Goal: Use online tool/utility: Use online tool/utility

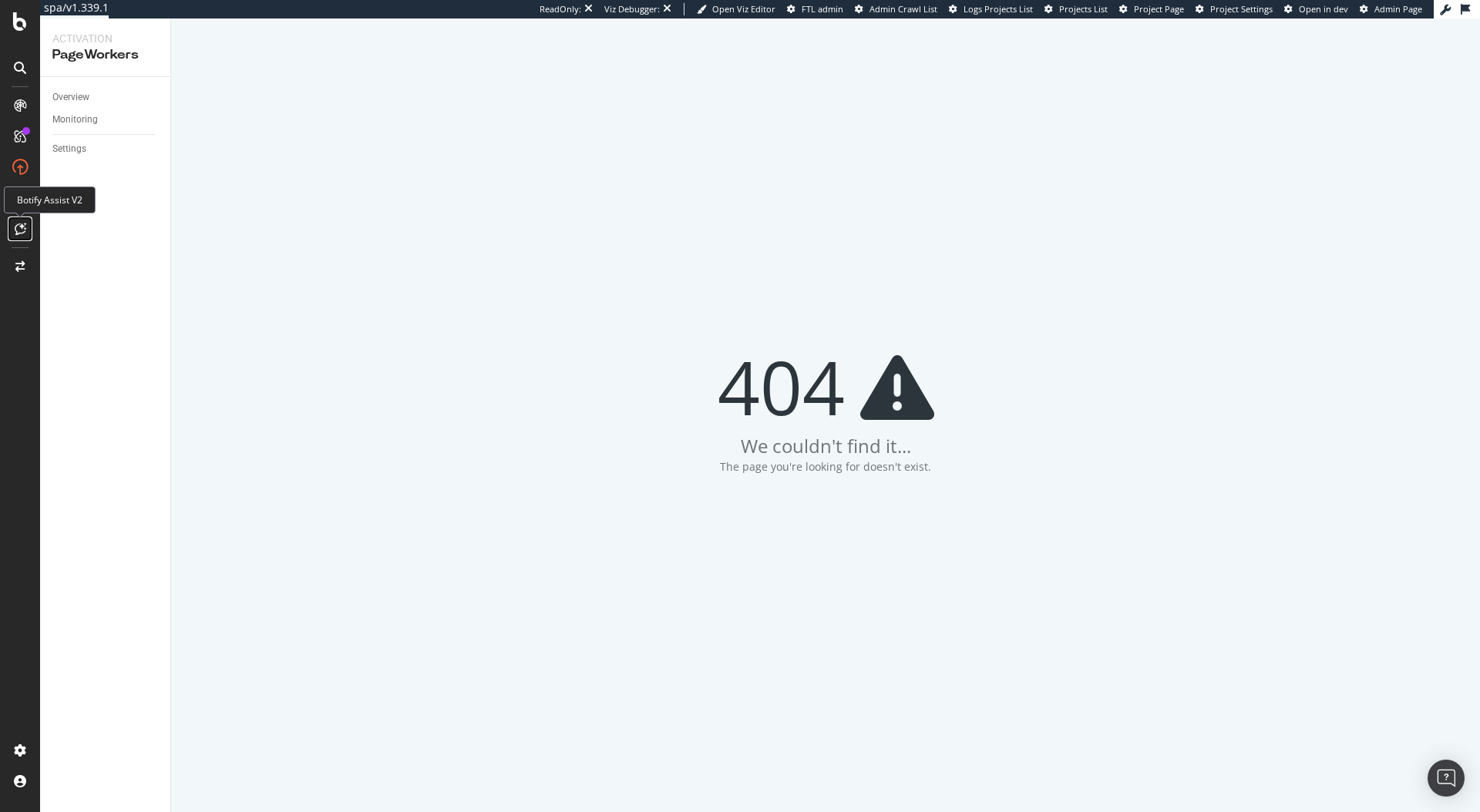
click at [18, 221] on div at bounding box center [20, 228] width 25 height 25
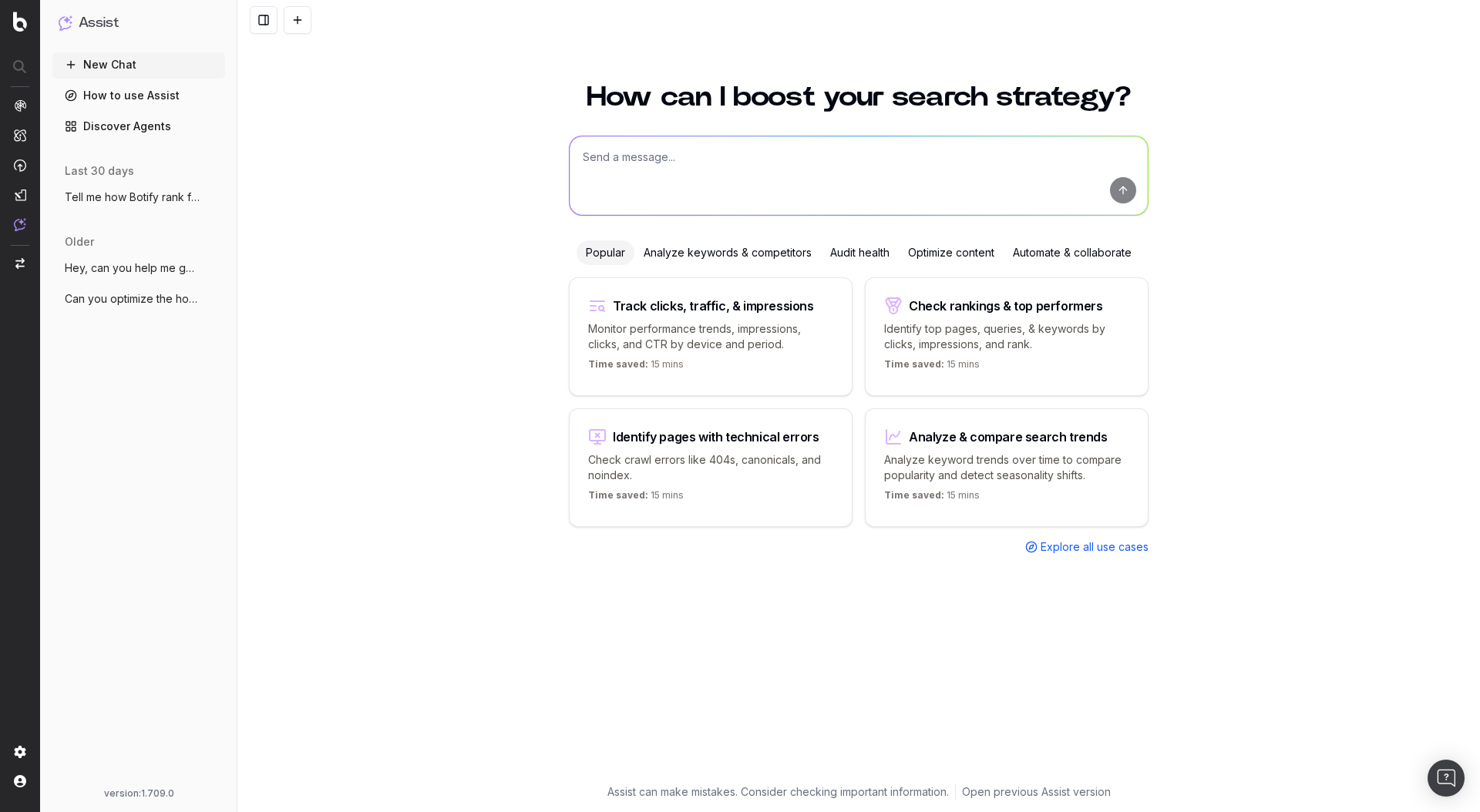
click at [114, 132] on link "Discover Agents" at bounding box center [138, 126] width 172 height 25
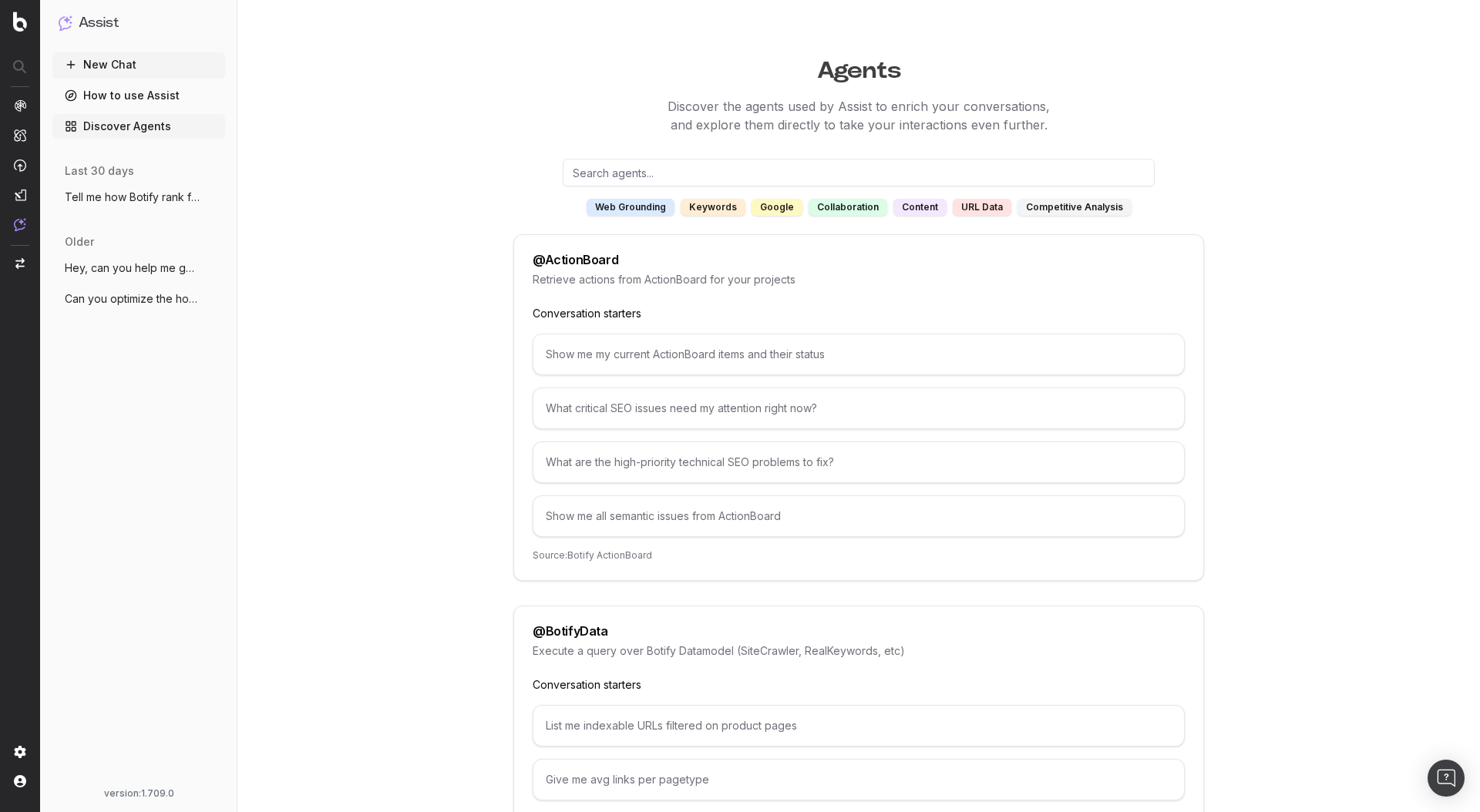
click at [726, 176] on input "text" at bounding box center [859, 172] width 592 height 28
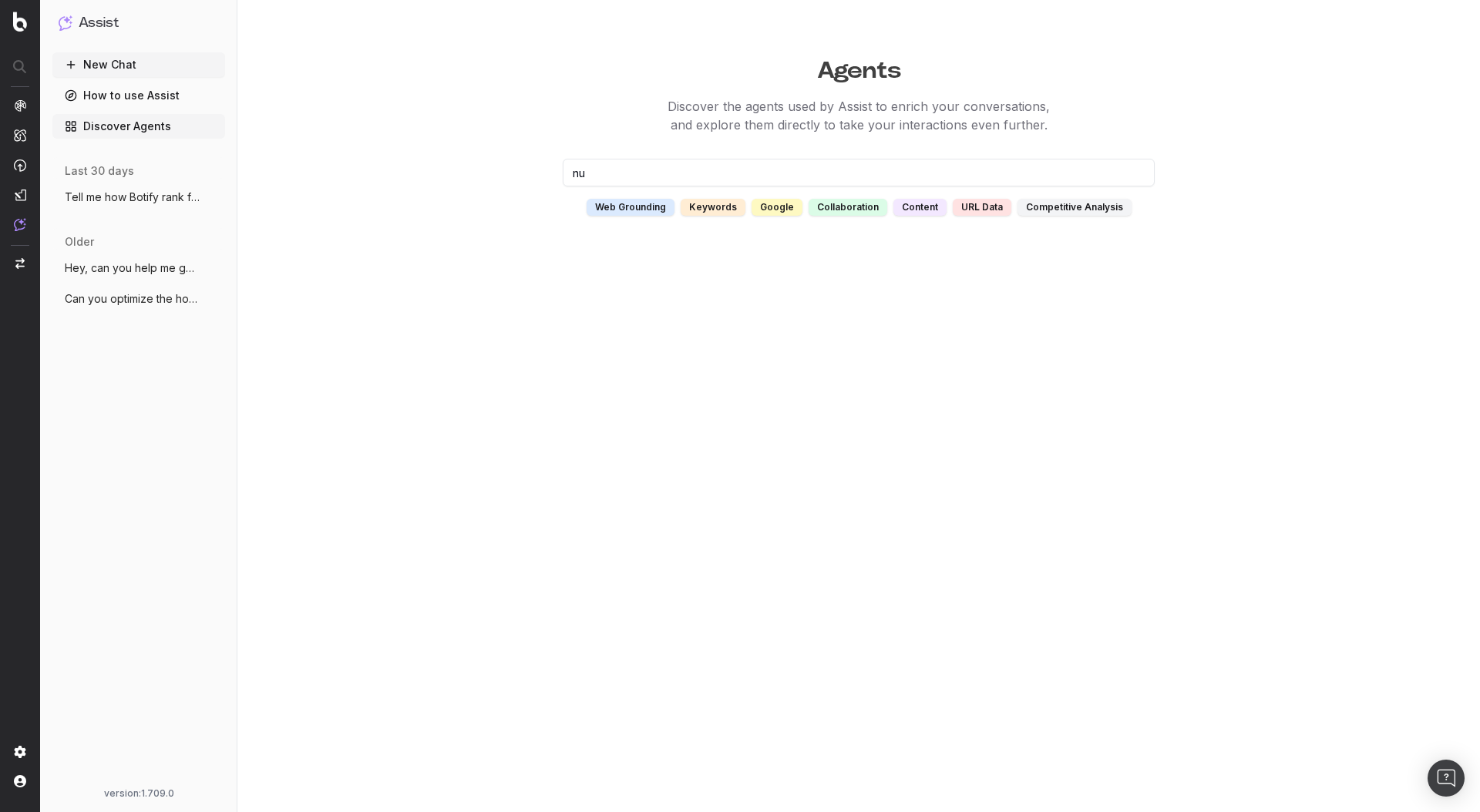
type input "n"
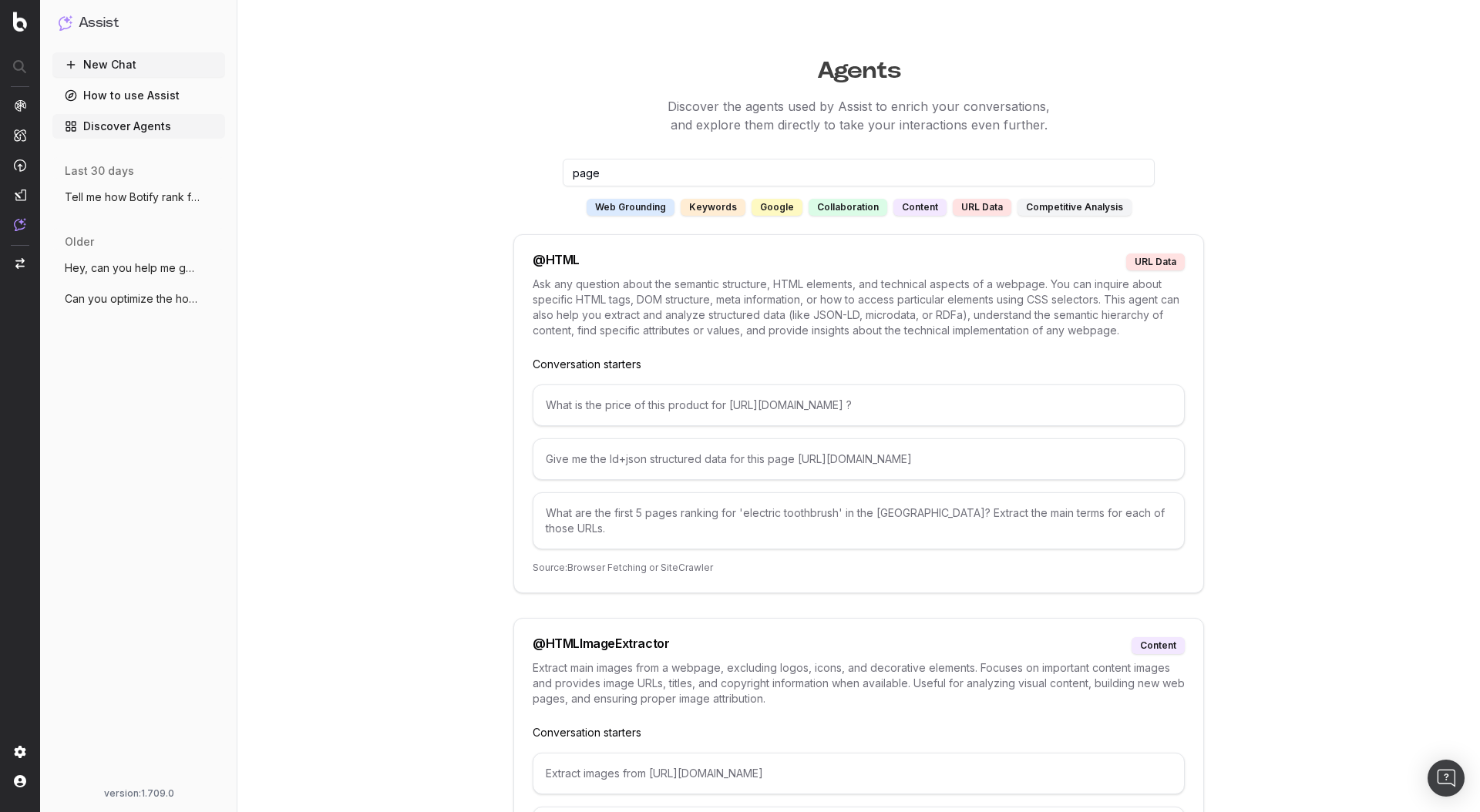
type input "page"
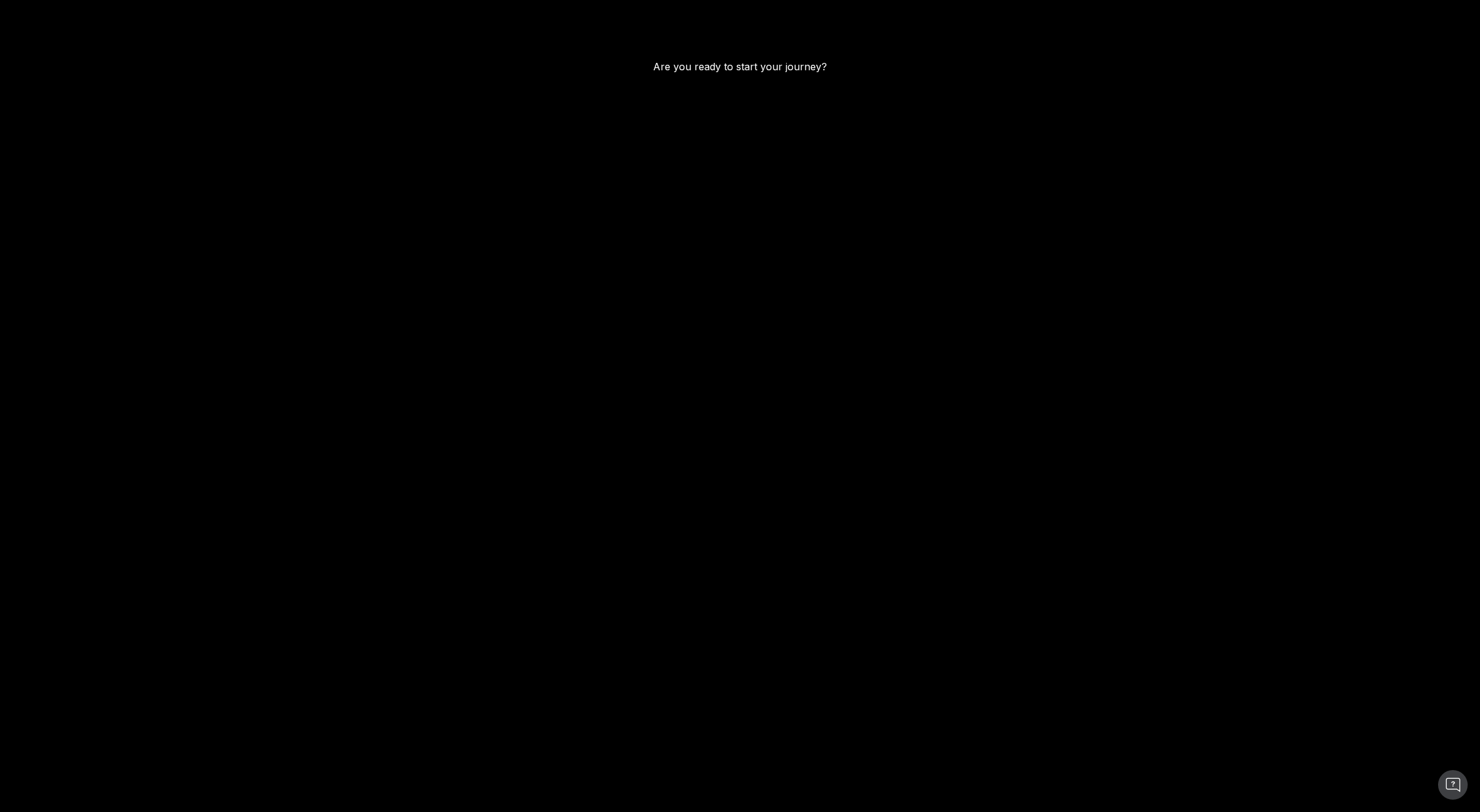
click at [551, 208] on main "Are you ready to start your journey?" at bounding box center [740, 406] width 1480 height 812
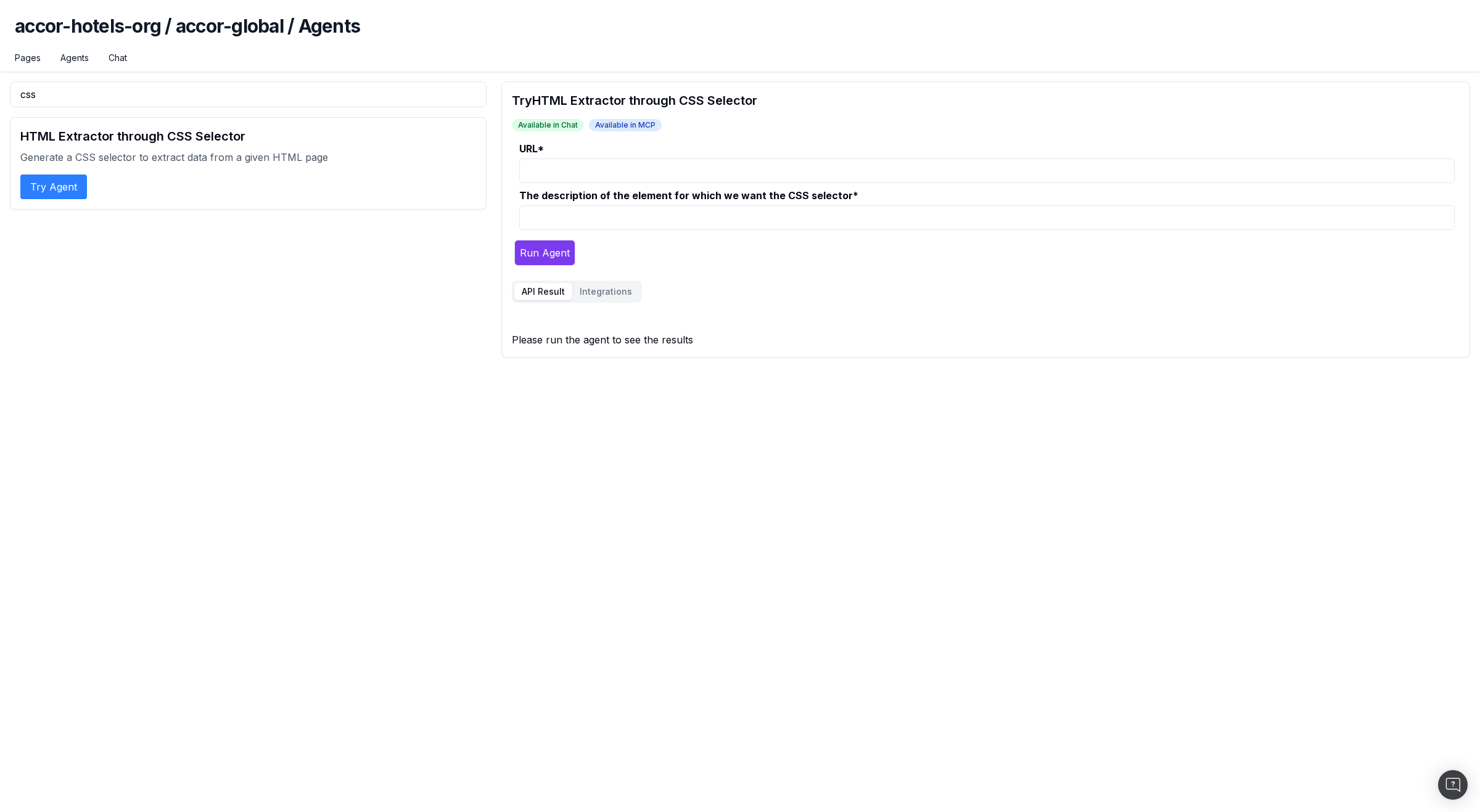
click at [75, 56] on link "Agents" at bounding box center [74, 58] width 28 height 12
click at [80, 56] on link "Agents" at bounding box center [74, 58] width 28 height 12
click at [78, 58] on link "Agents" at bounding box center [74, 58] width 28 height 12
click at [131, 96] on input "css" at bounding box center [248, 94] width 477 height 26
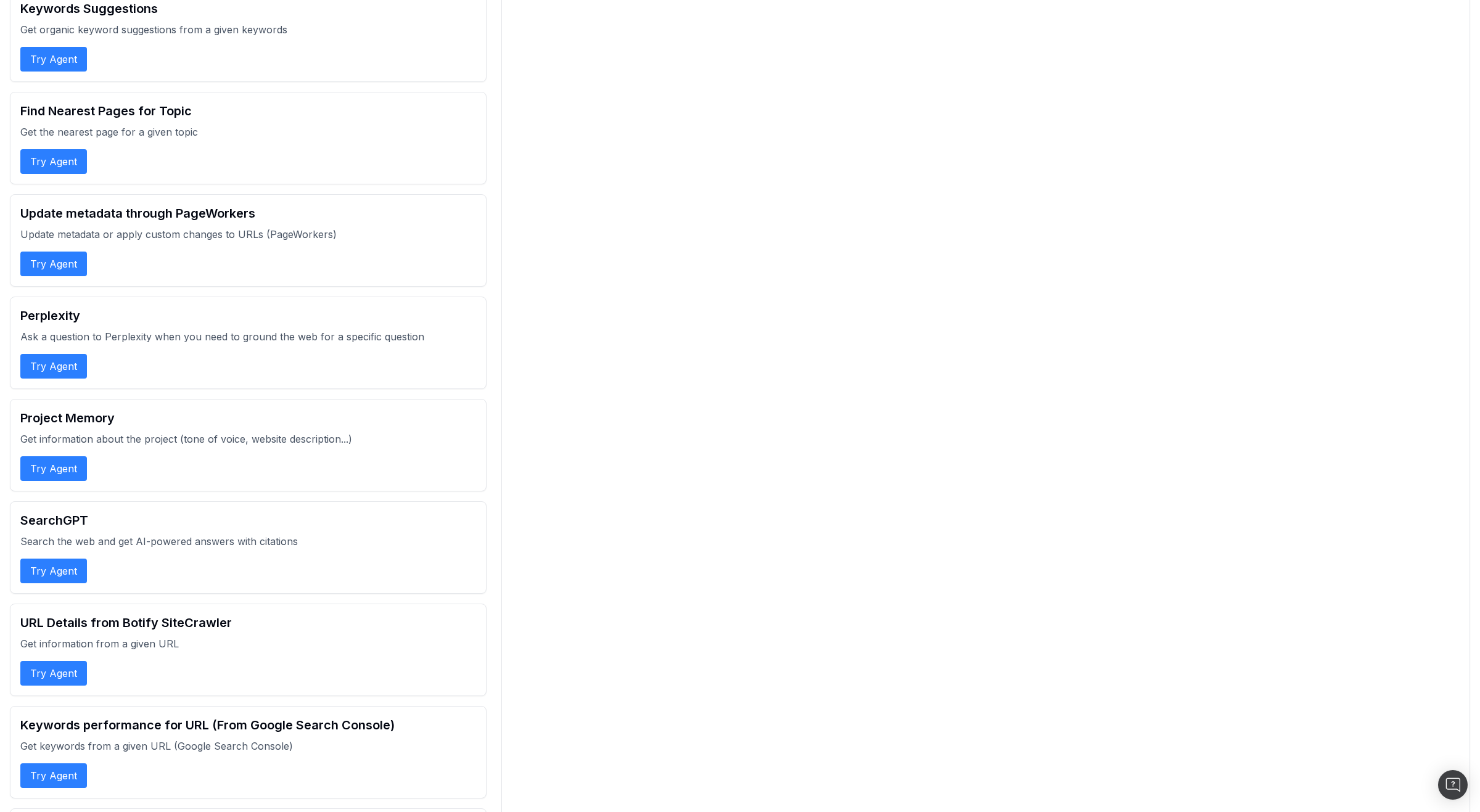
scroll to position [2043, 0]
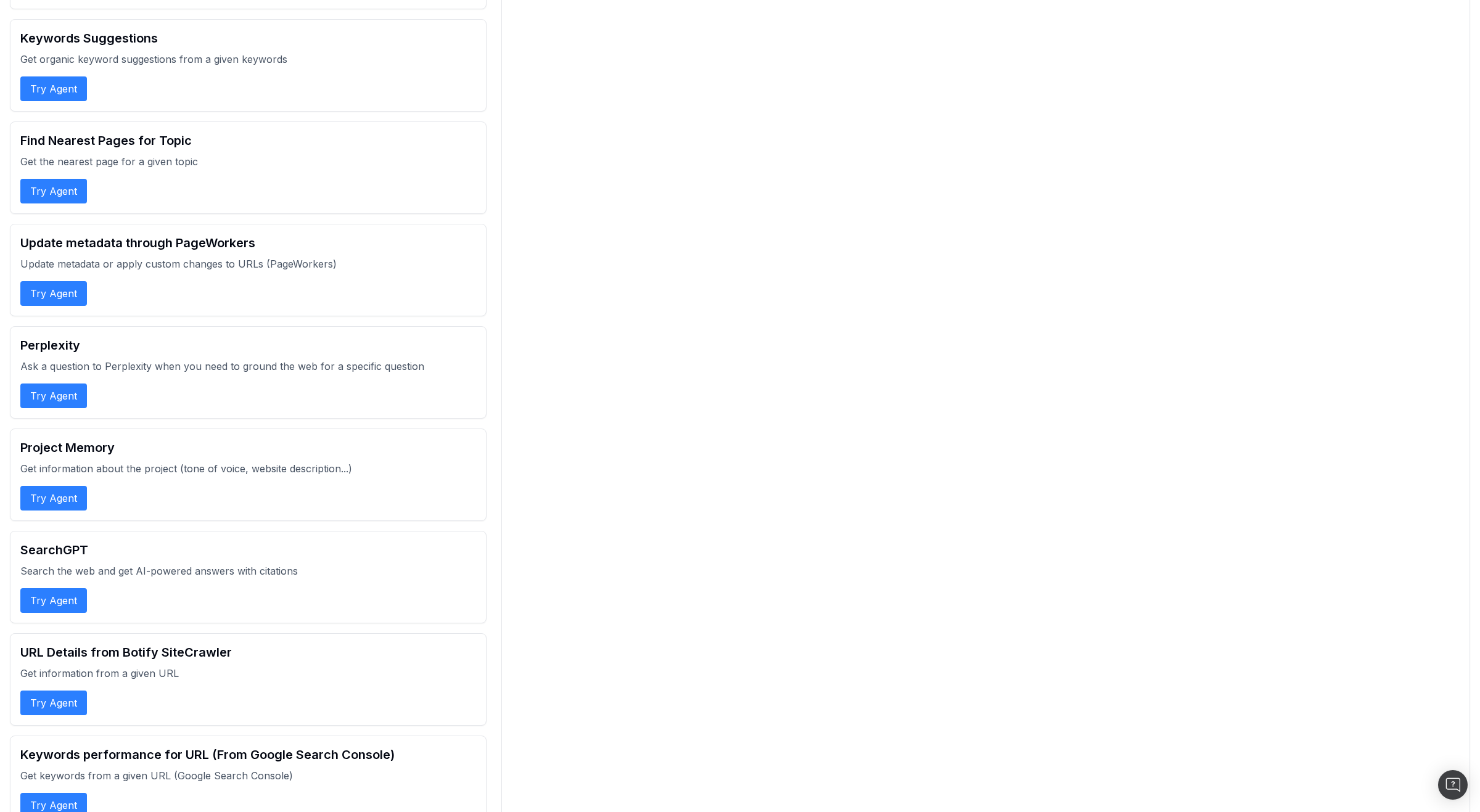
click at [59, 299] on button "Try Agent" at bounding box center [54, 293] width 67 height 24
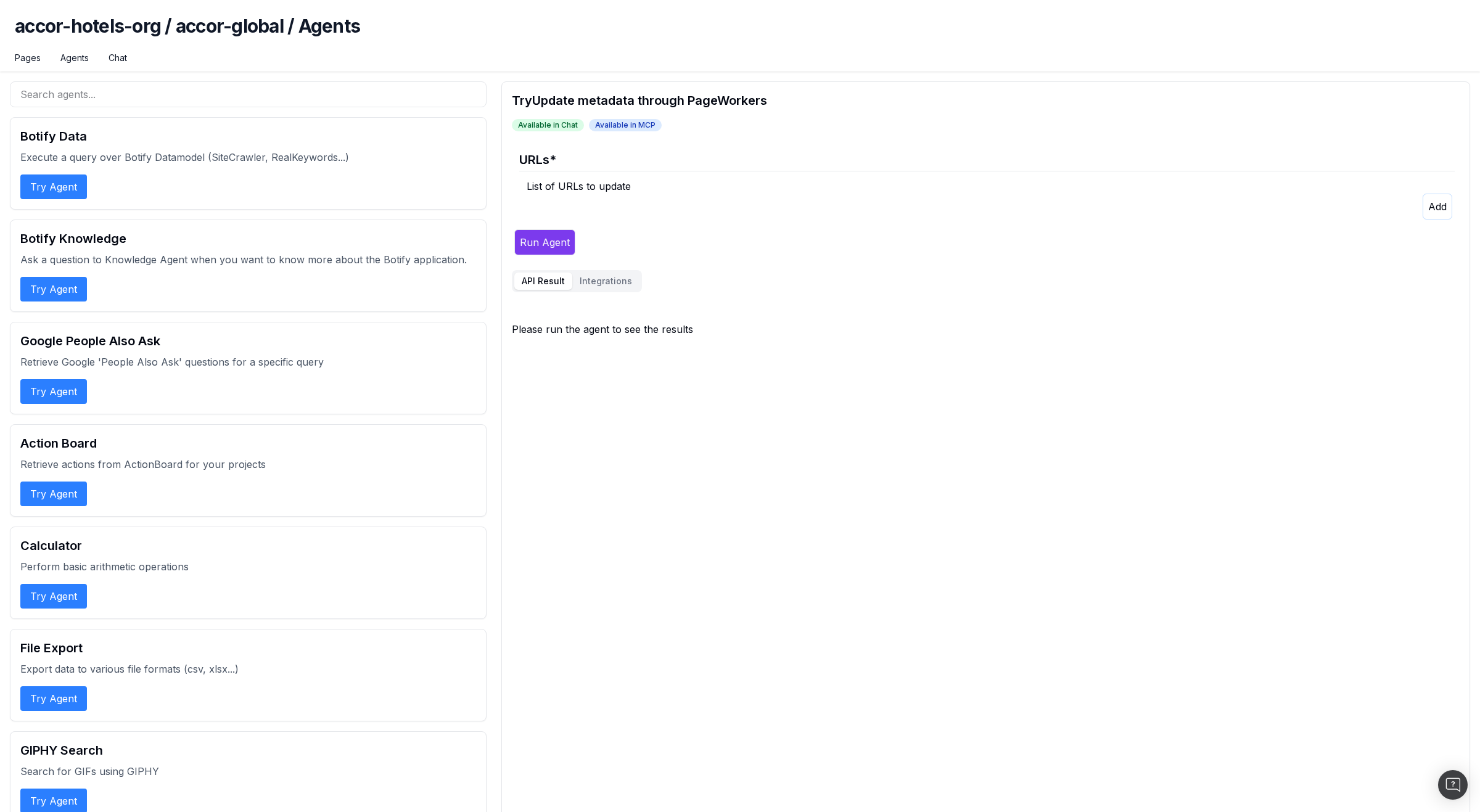
click at [587, 183] on div "List of URLs to update" at bounding box center [991, 186] width 928 height 15
click at [609, 285] on button "Integrations" at bounding box center [606, 281] width 67 height 17
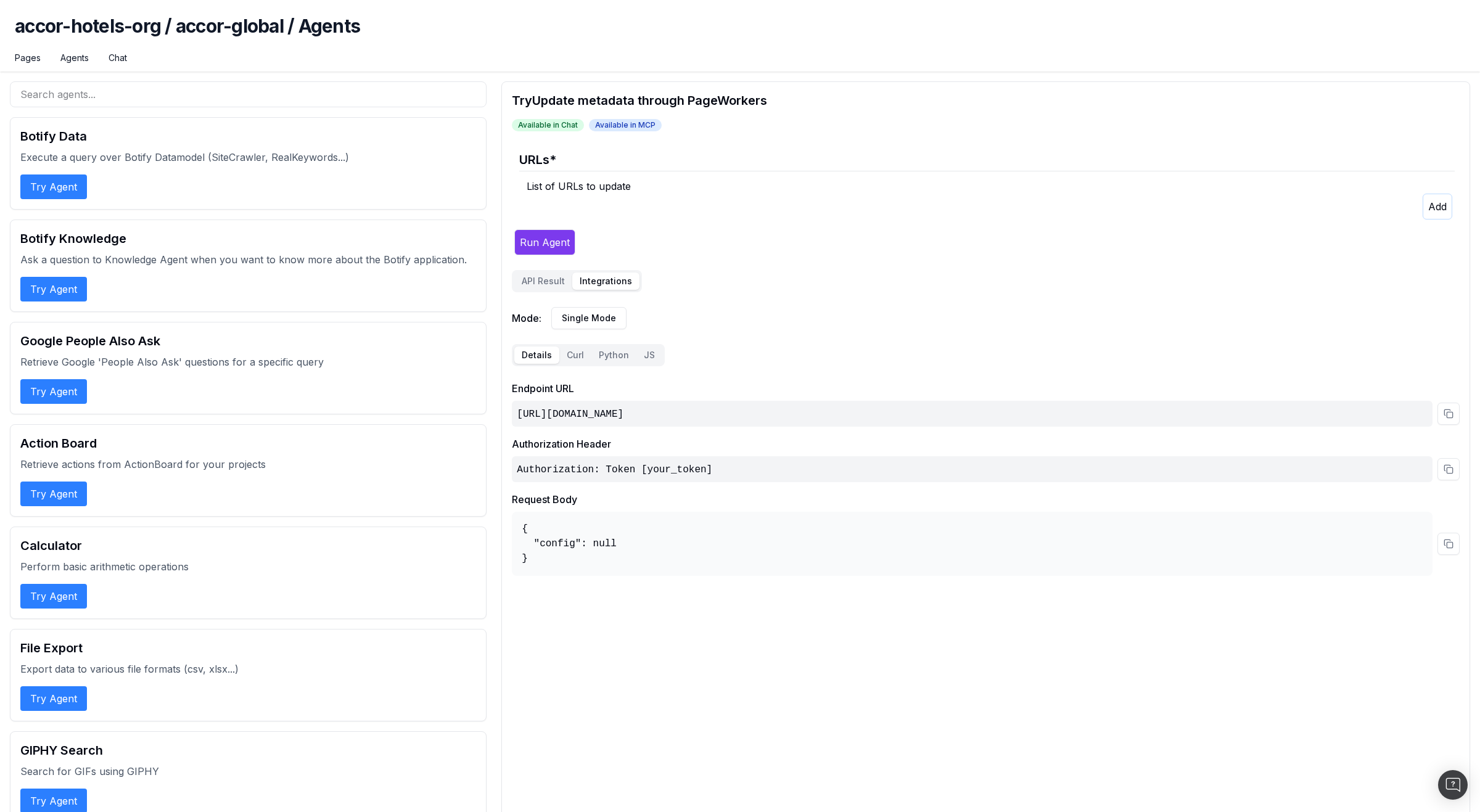
click at [559, 283] on button "API Result" at bounding box center [543, 281] width 58 height 17
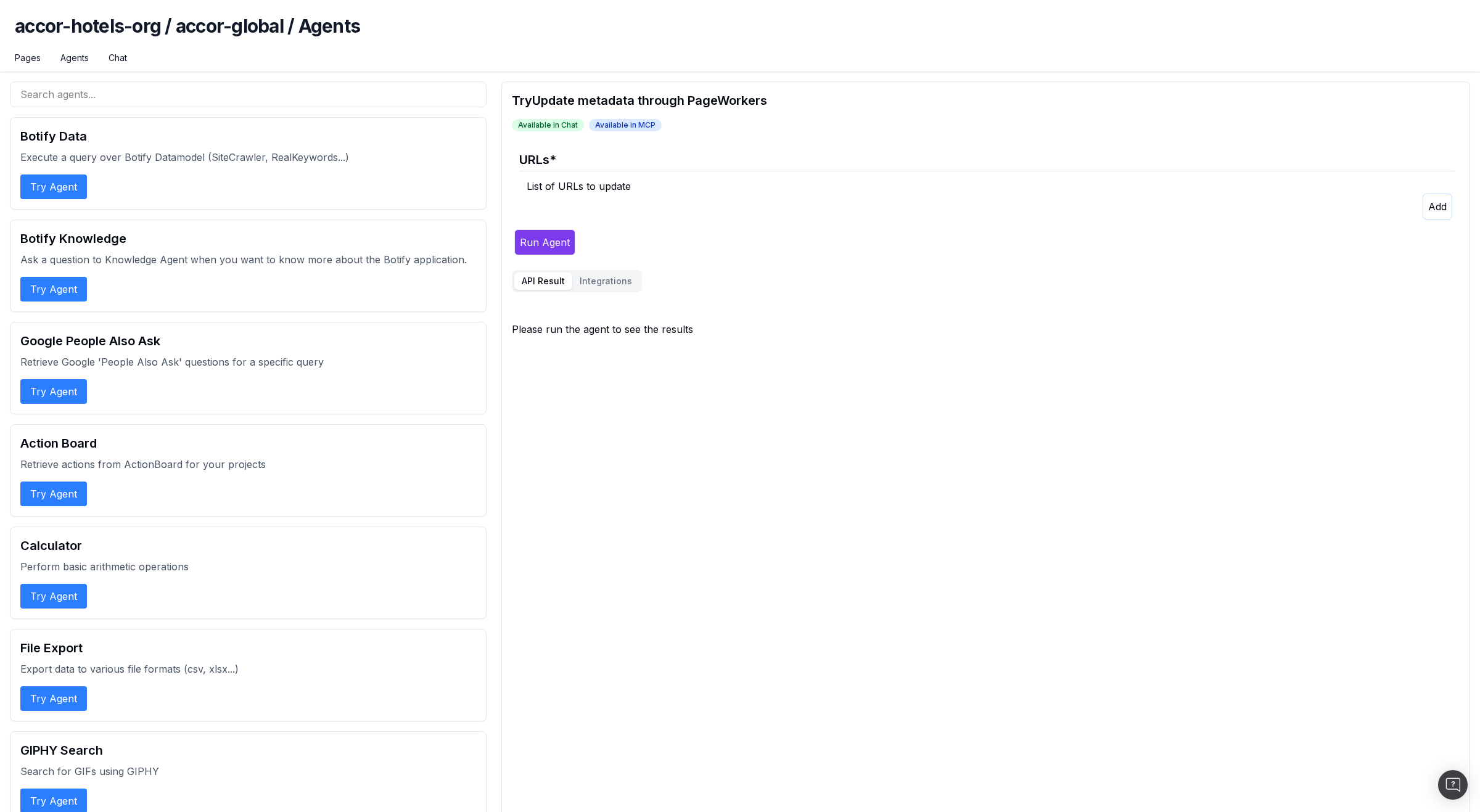
click at [624, 282] on button "Integrations" at bounding box center [606, 281] width 67 height 17
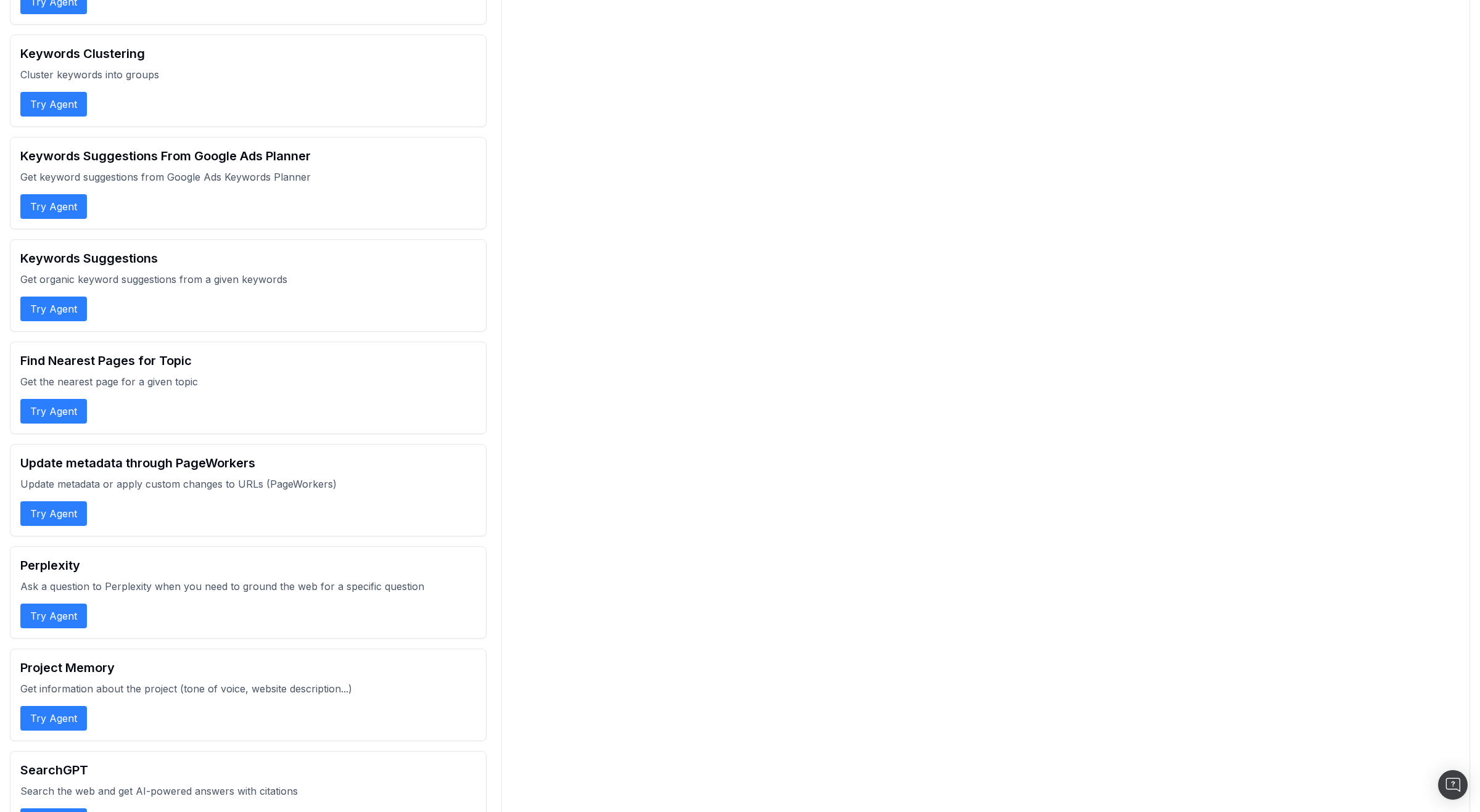
scroll to position [1863, 0]
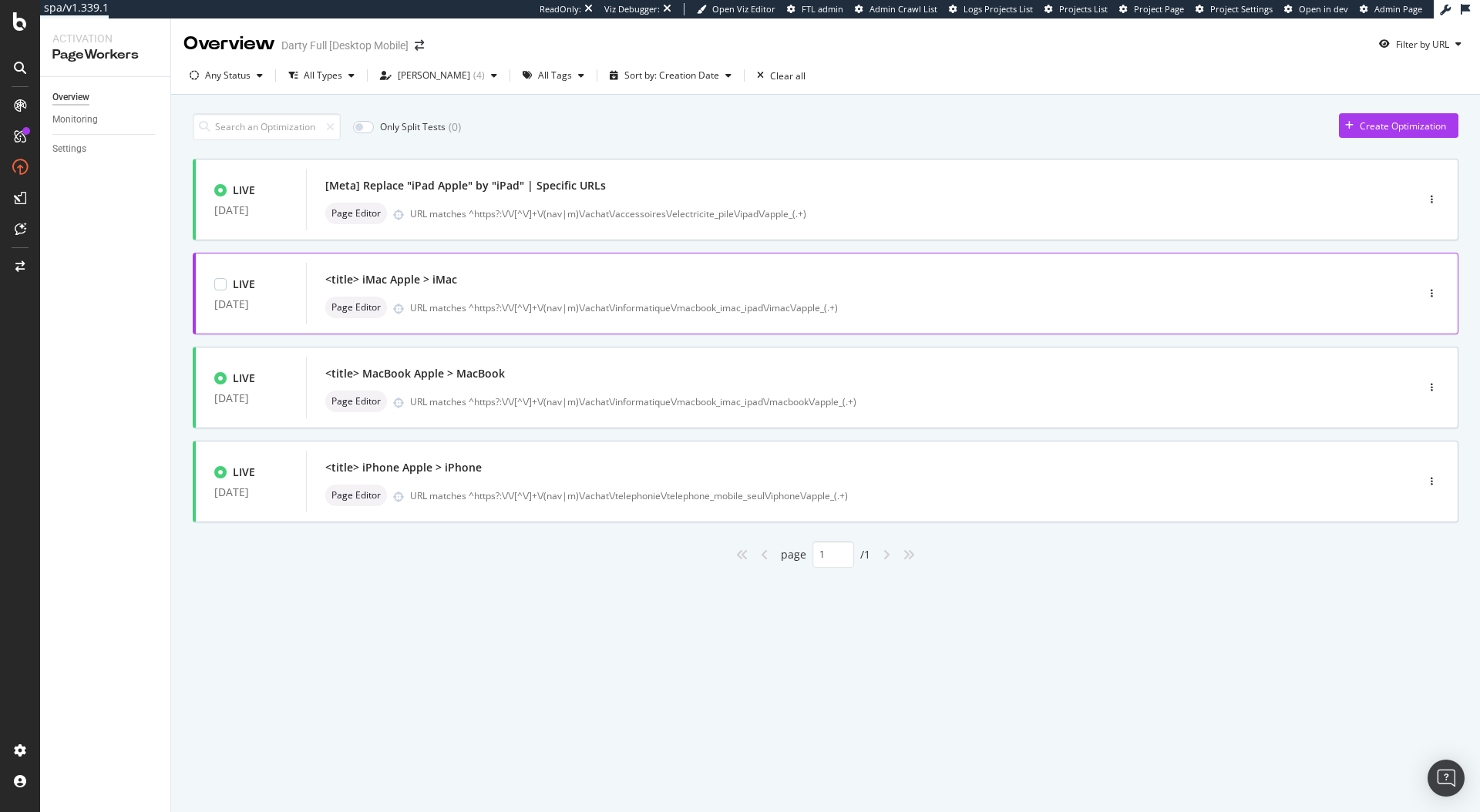
click at [557, 272] on div "<title> iMac Apple > iMac" at bounding box center [838, 280] width 1025 height 22
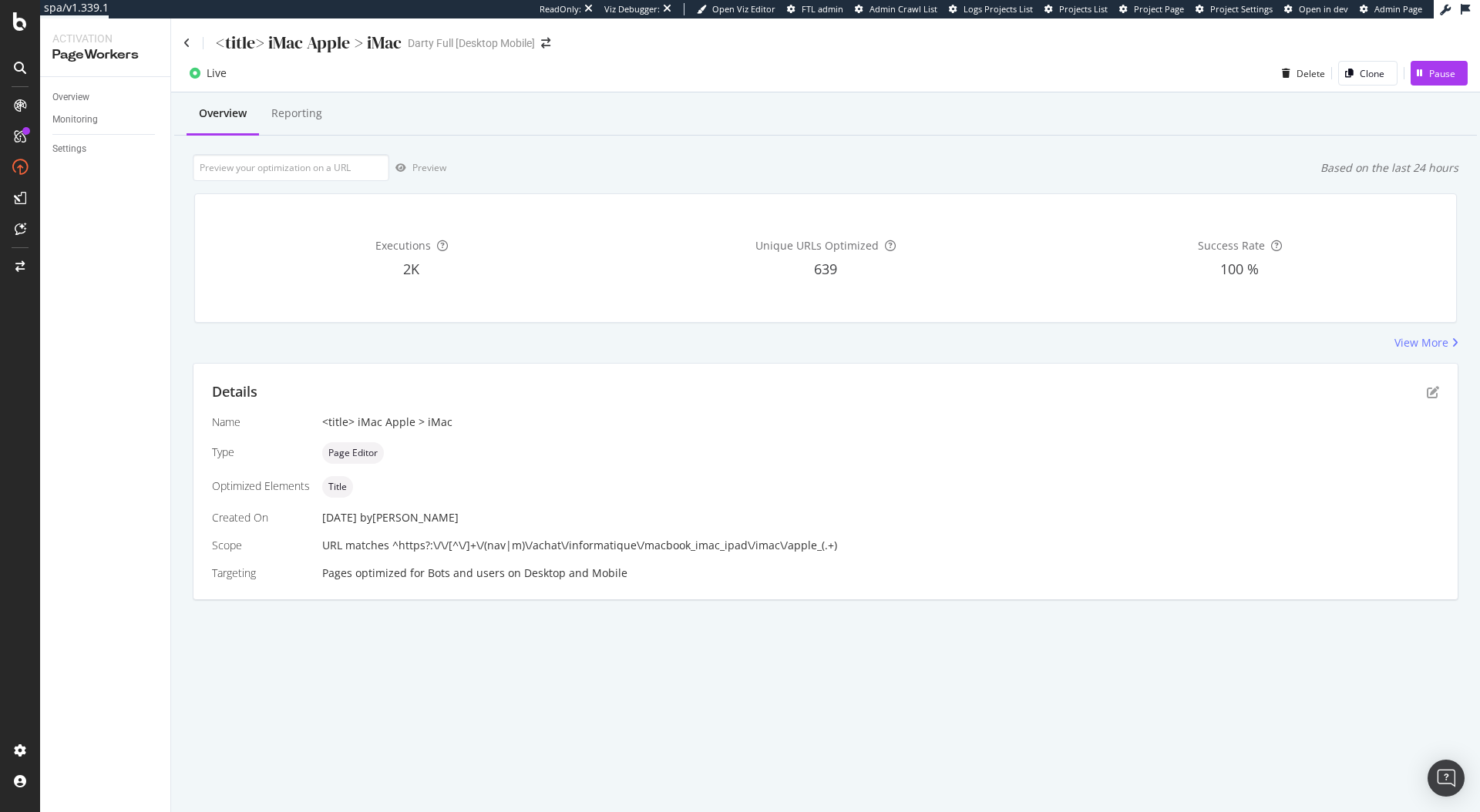
click at [1441, 394] on div "Details Name <title> iMac Apple > iMac Type Page Editor Optimized Elements Titl…" at bounding box center [825, 482] width 1264 height 236
click at [1430, 386] on icon "pen-to-square" at bounding box center [1433, 392] width 12 height 12
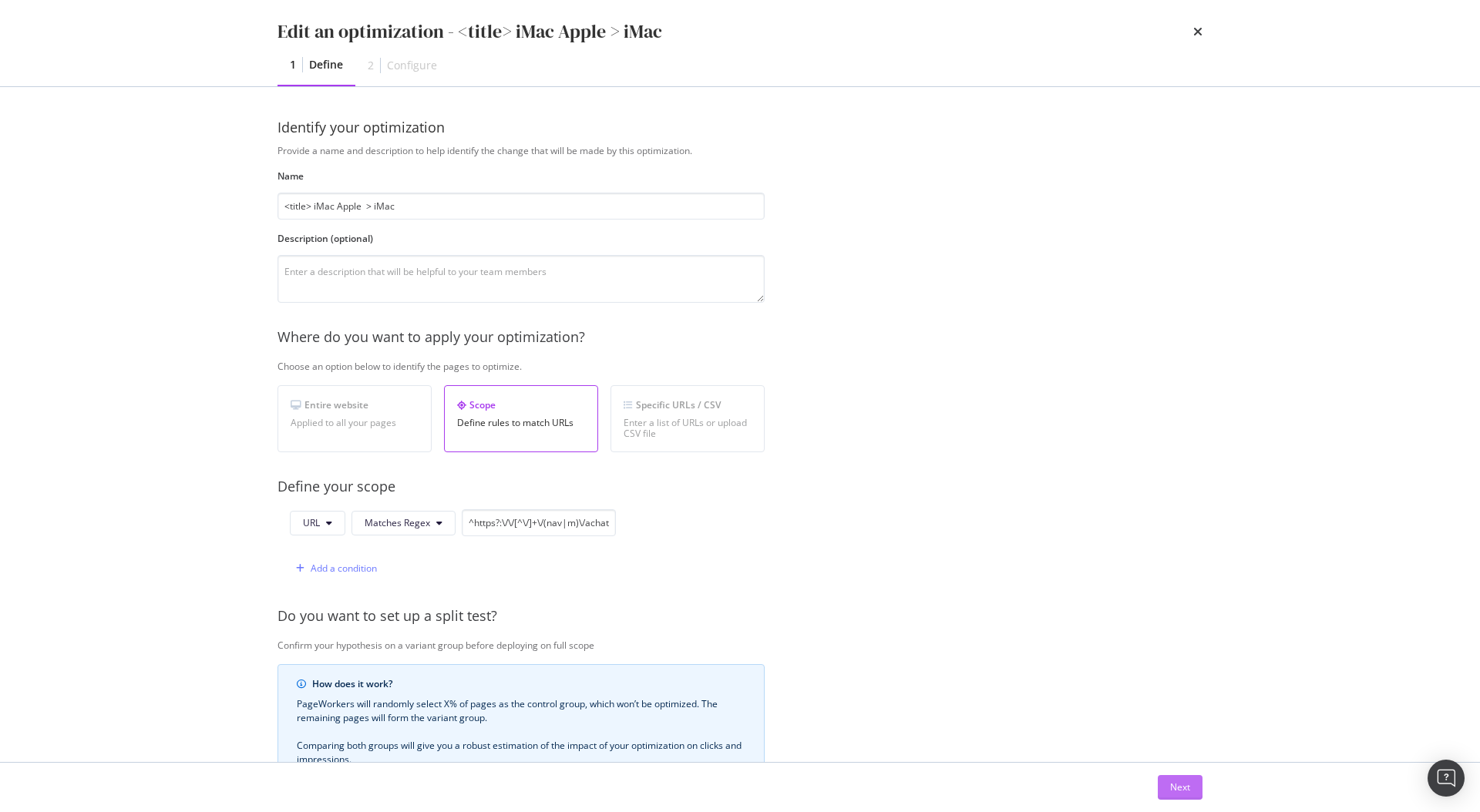
click at [1184, 786] on div "Next" at bounding box center [1179, 787] width 20 height 13
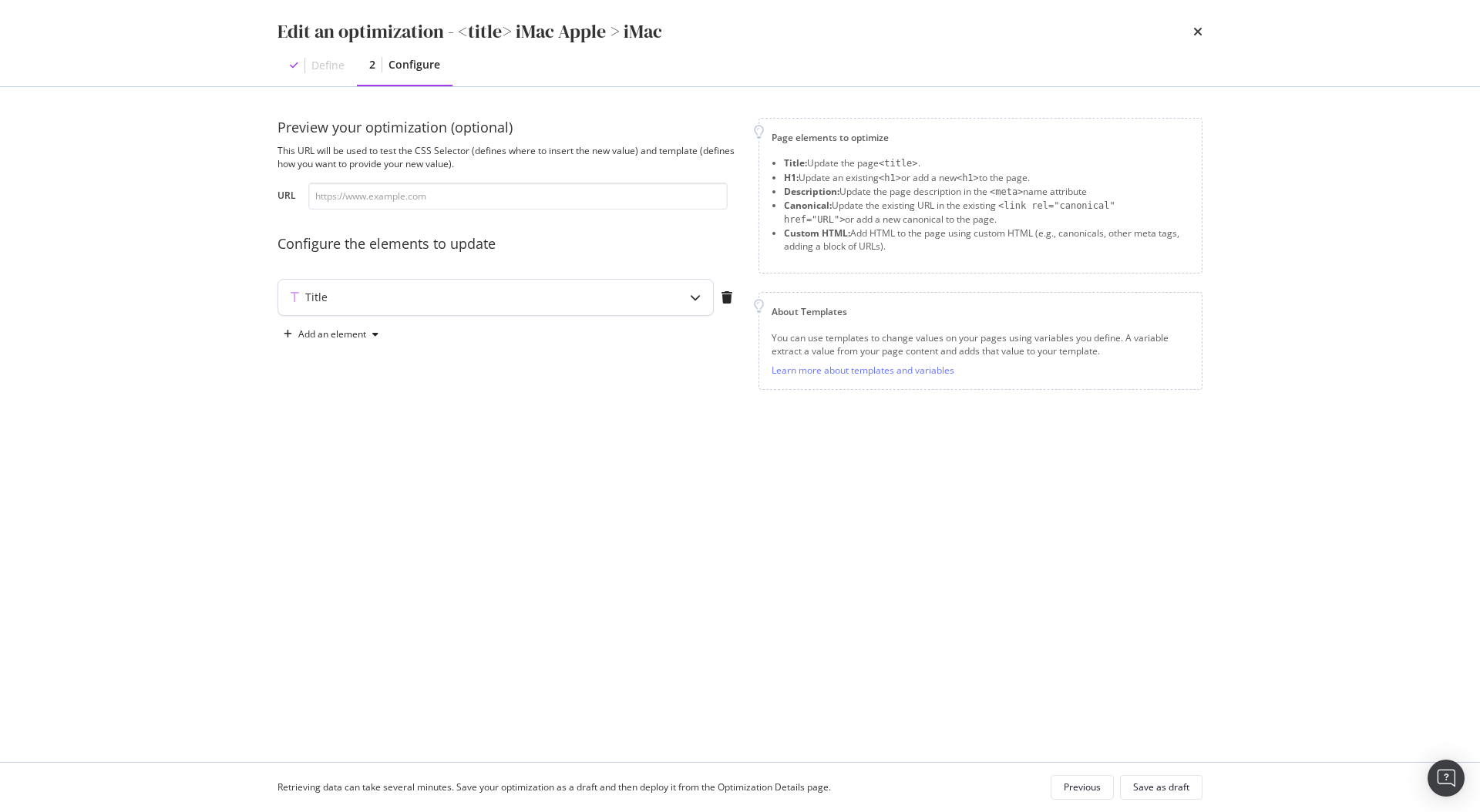
click at [557, 281] on div "Title" at bounding box center [495, 297] width 435 height 35
type textarea "{{ title | replace("iMac Apple", "iMac") | trim }}"
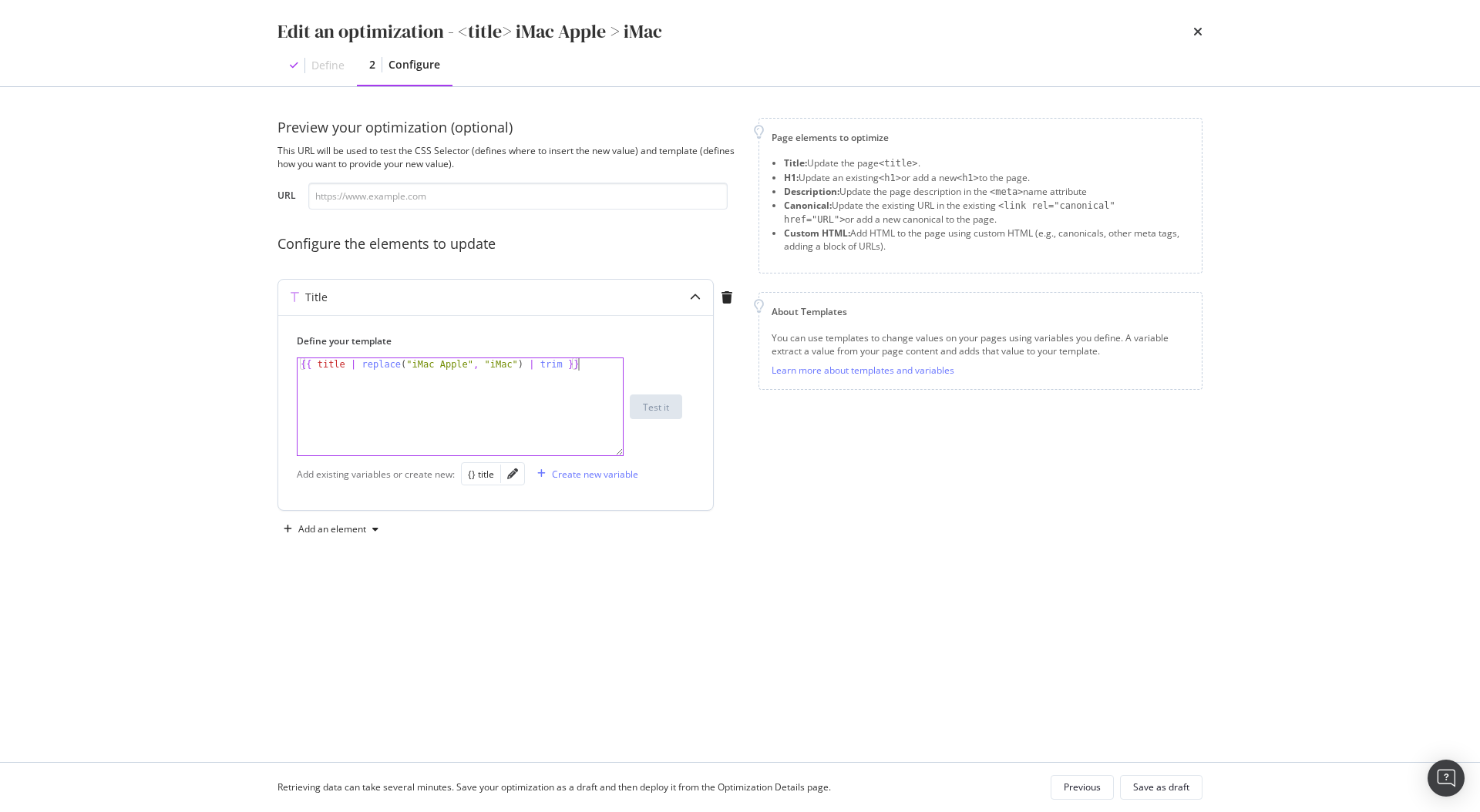
click at [591, 370] on div "{{ title | replace ( "iMac Apple" , "iMac" ) | trim }}" at bounding box center [460, 419] width 326 height 122
click at [843, 367] on link "Learn more about templates and variables" at bounding box center [863, 370] width 183 height 13
click at [553, 425] on div "{{ title | replace ( "iMac Apple" , "iMac" ) | trim }}" at bounding box center [460, 419] width 326 height 122
click at [402, 358] on div "{{ title | replace ( "iMac Apple" , "iMac" ) | trim }}" at bounding box center [460, 419] width 326 height 122
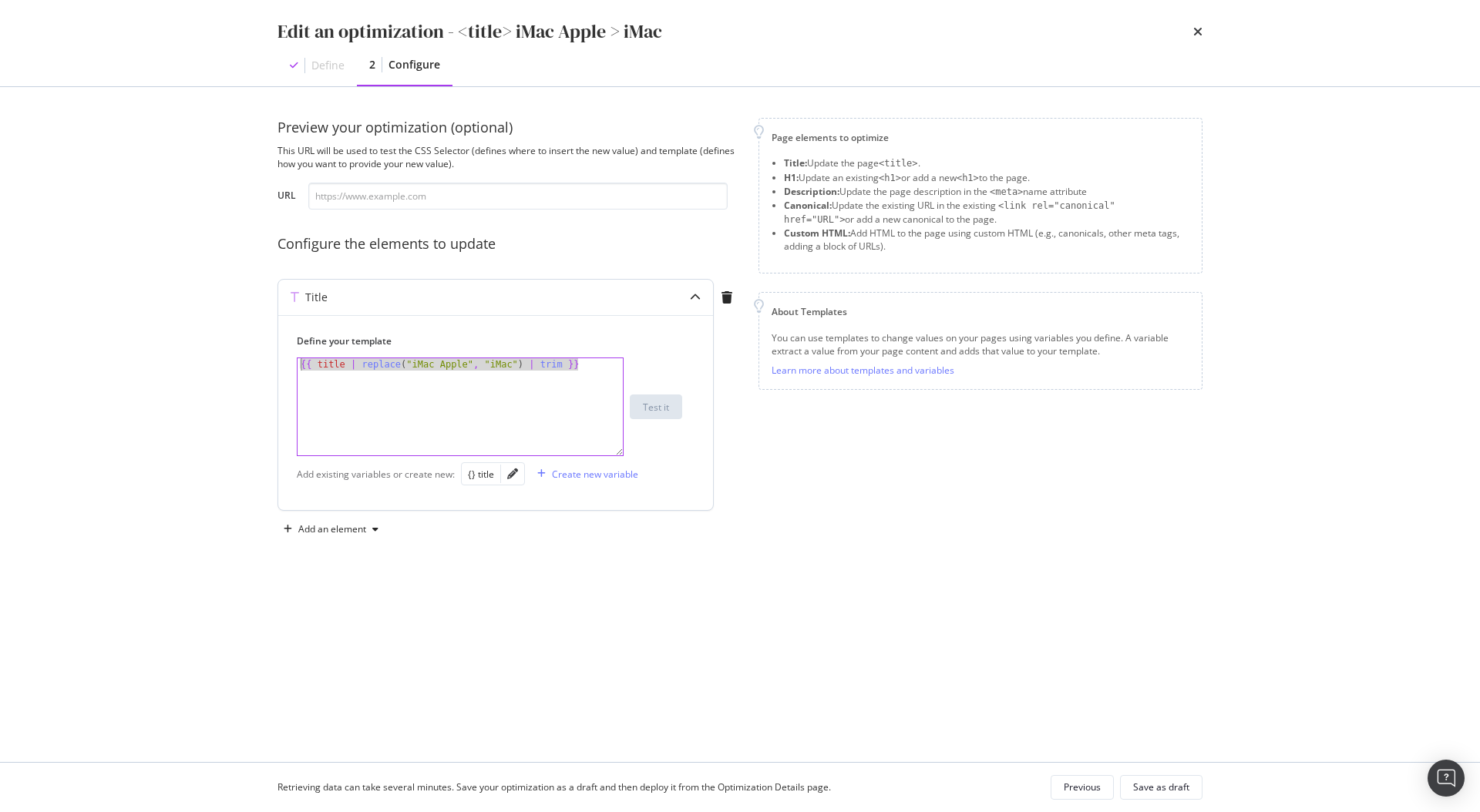
click at [402, 358] on div "{{ title | replace ( "iMac Apple" , "iMac" ) | trim }}" at bounding box center [460, 419] width 326 height 122
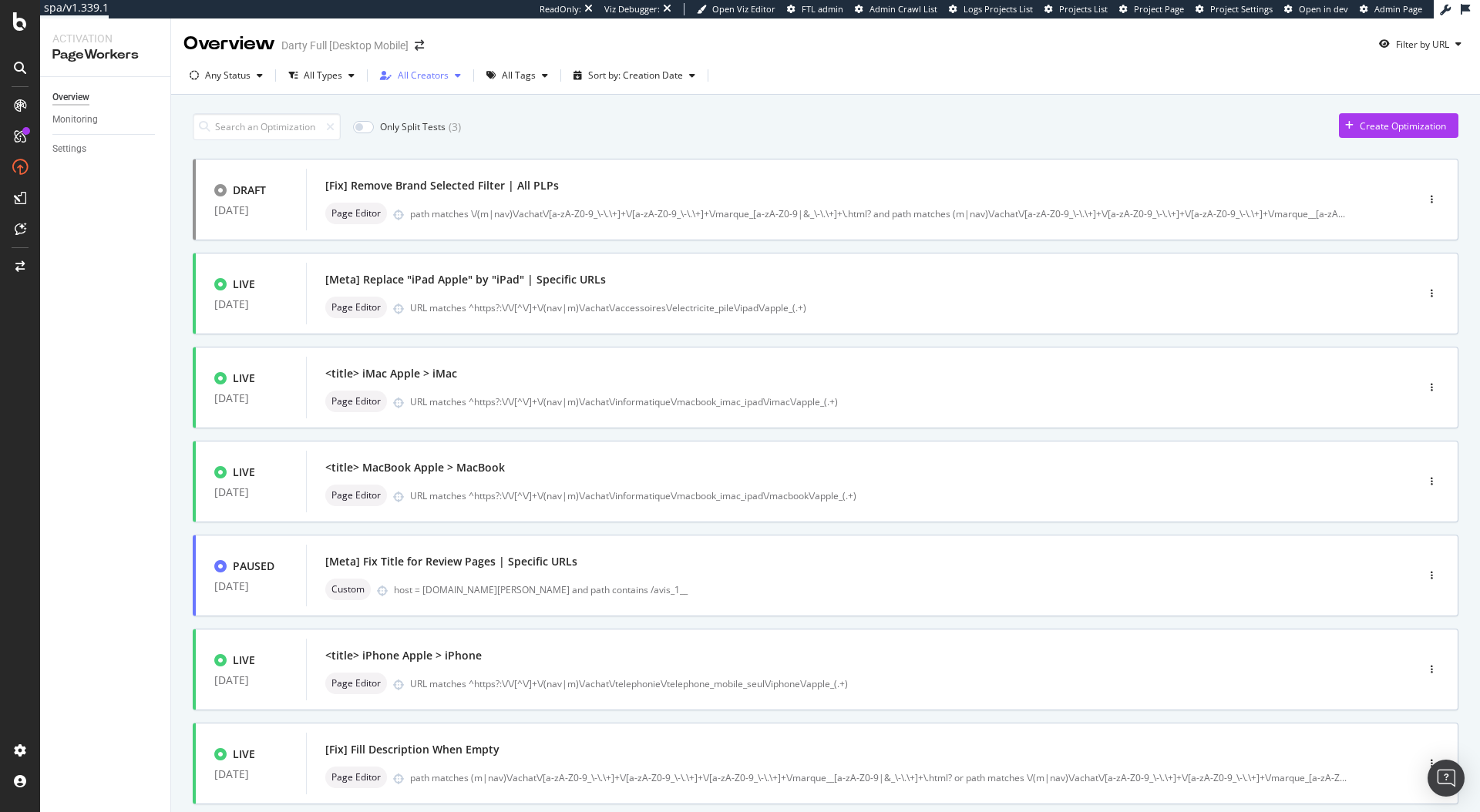
click at [426, 71] on div "All Creators" at bounding box center [423, 75] width 51 height 10
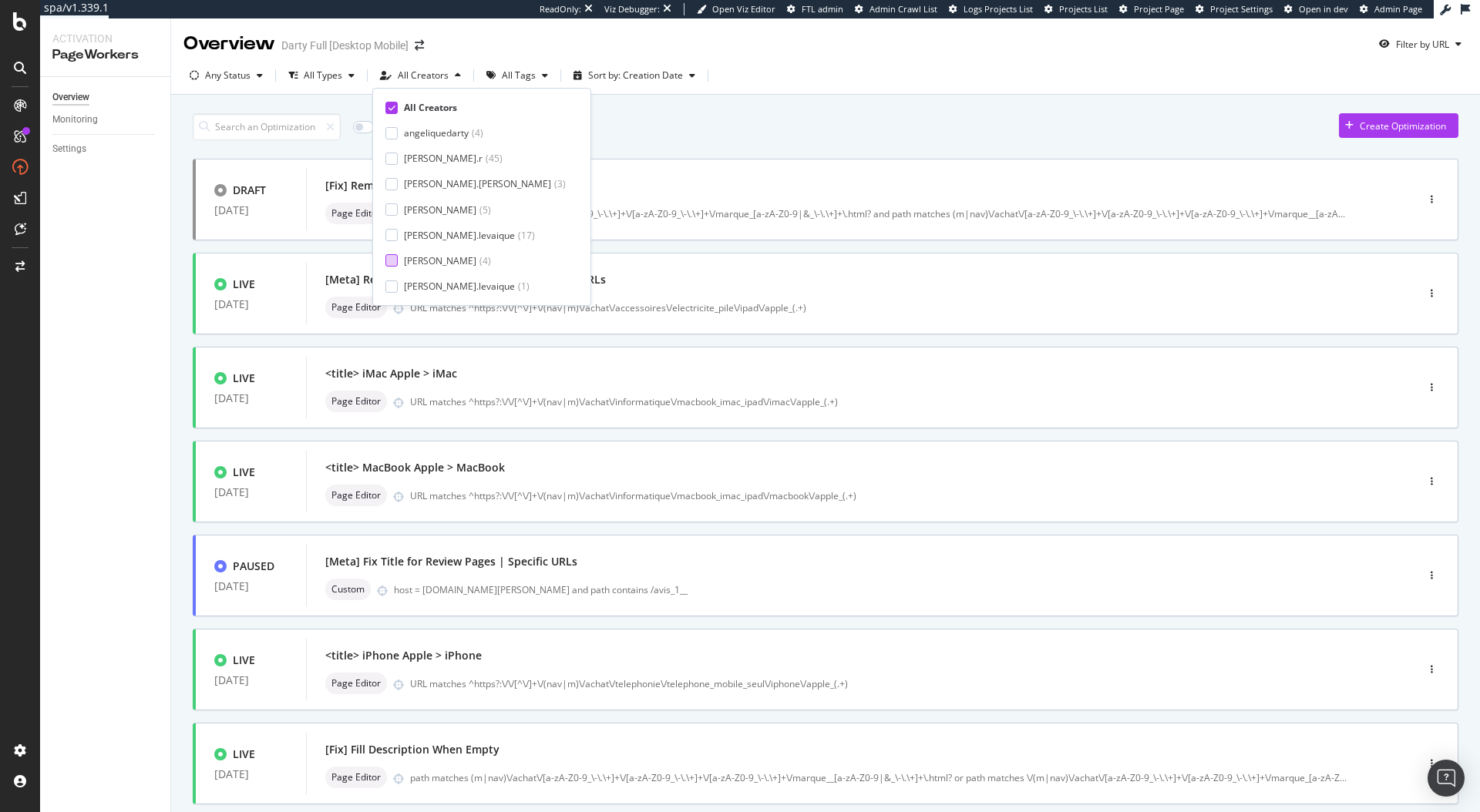
click at [425, 260] on div "[PERSON_NAME]" at bounding box center [440, 261] width 72 height 13
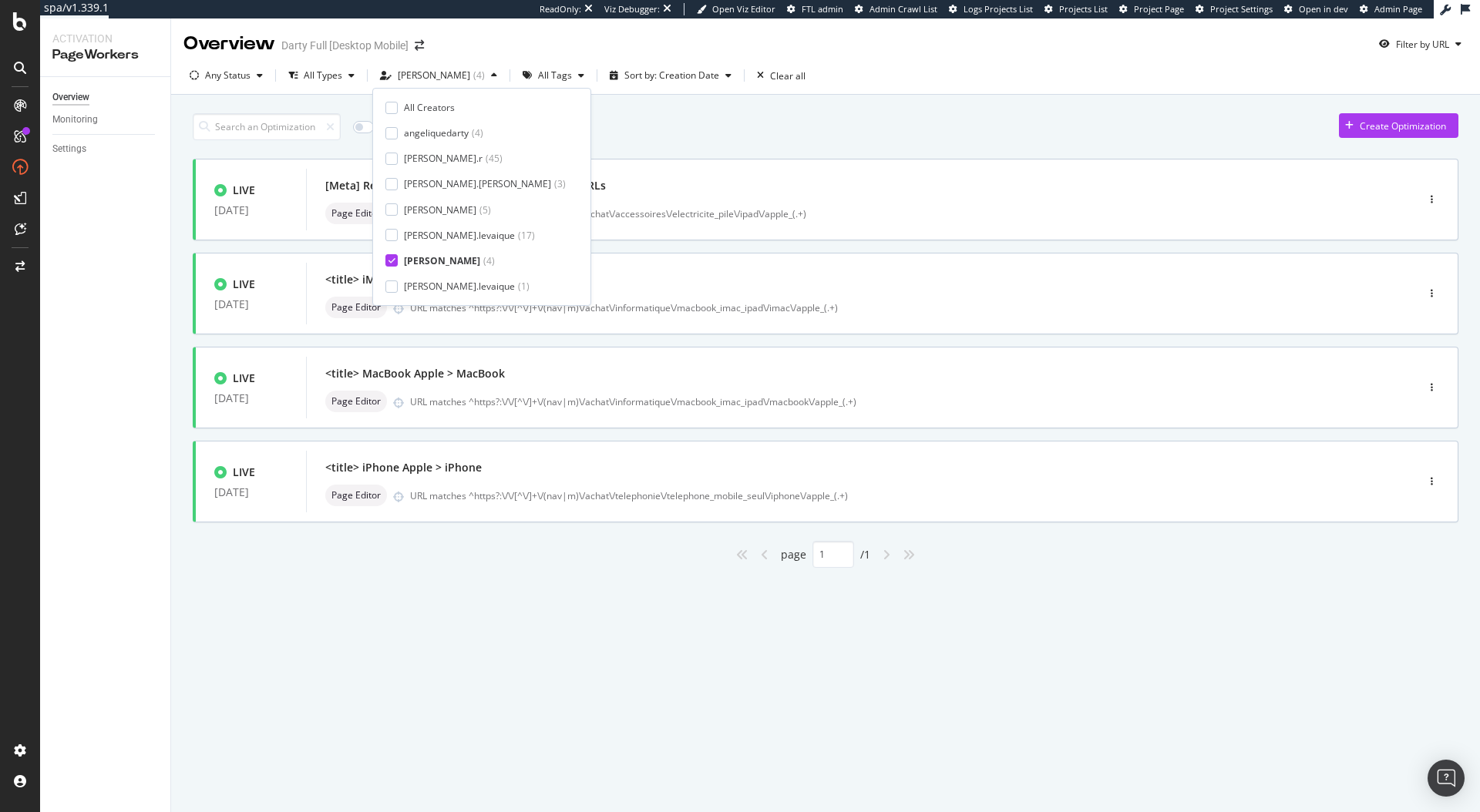
click at [726, 111] on div "Only Split Tests ( 0 ) Create Optimization LIVE [DATE] [Meta] Replace "iPad App…" at bounding box center [825, 337] width 1266 height 463
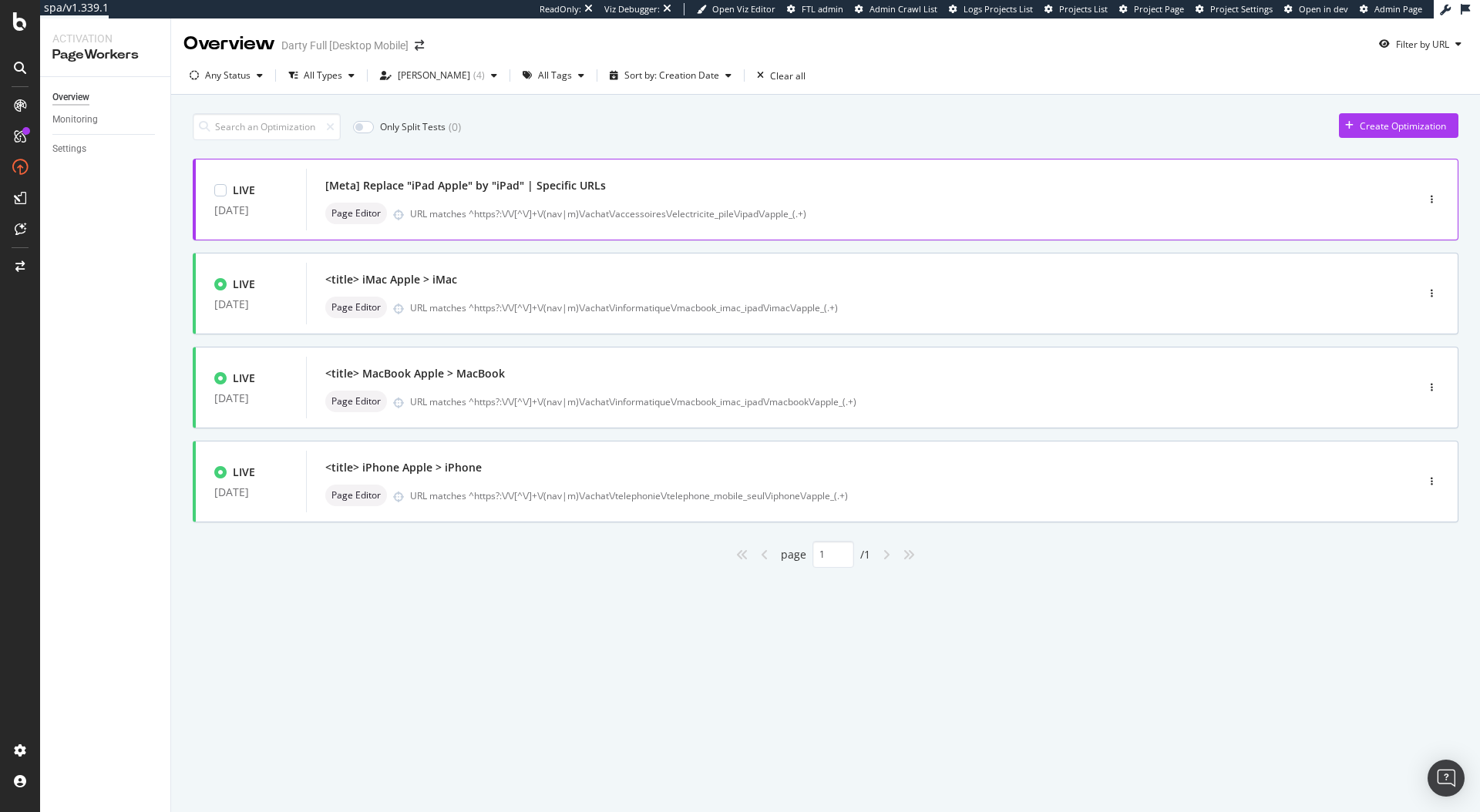
click at [582, 204] on div "Page Editor URL matches ^https?:\/\/[^\/]+\/(nav|m)\/achat\/accessoires\/electr…" at bounding box center [838, 213] width 1025 height 22
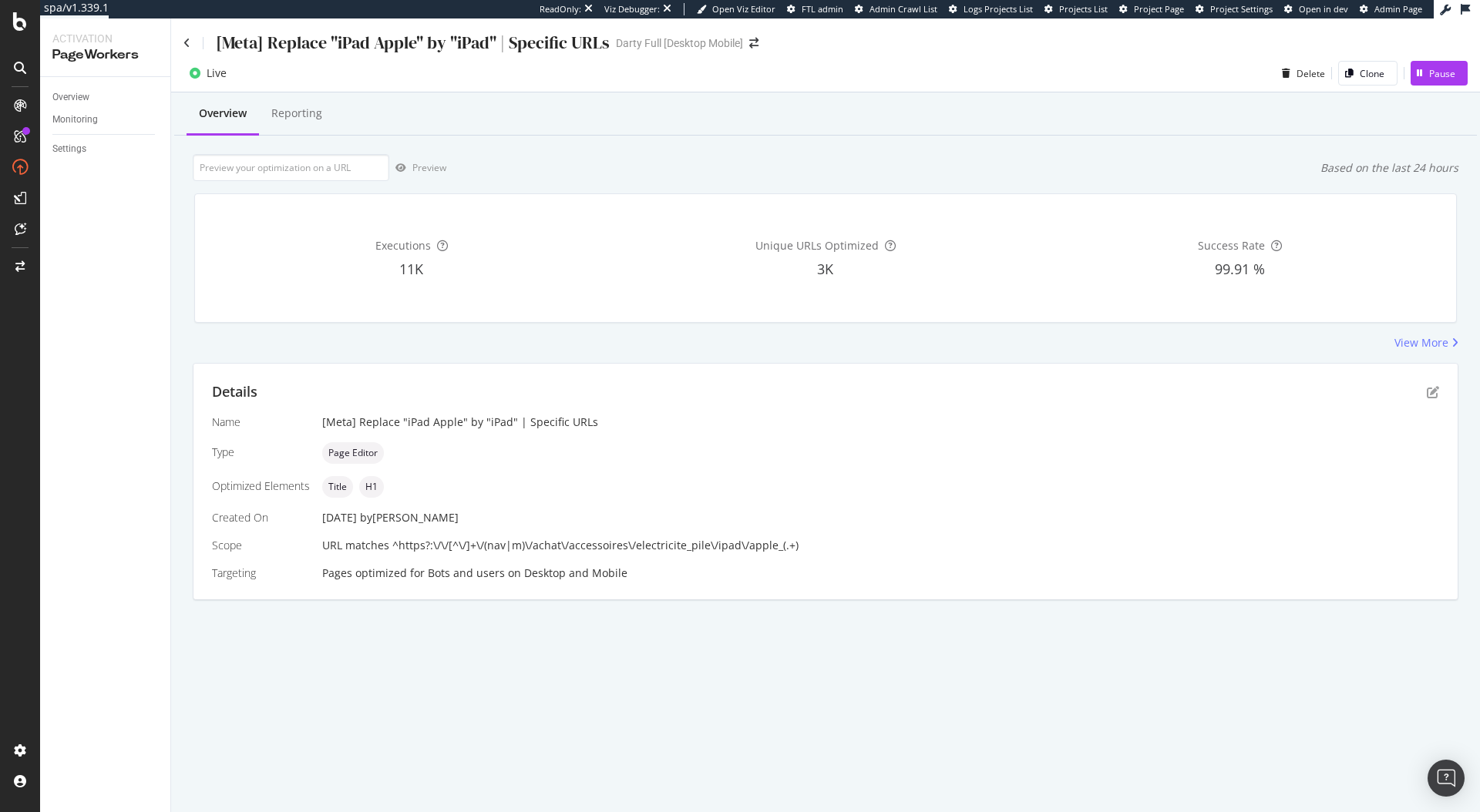
click at [1432, 402] on div "Details" at bounding box center [825, 392] width 1227 height 20
click at [1429, 392] on icon "pen-to-square" at bounding box center [1433, 392] width 12 height 12
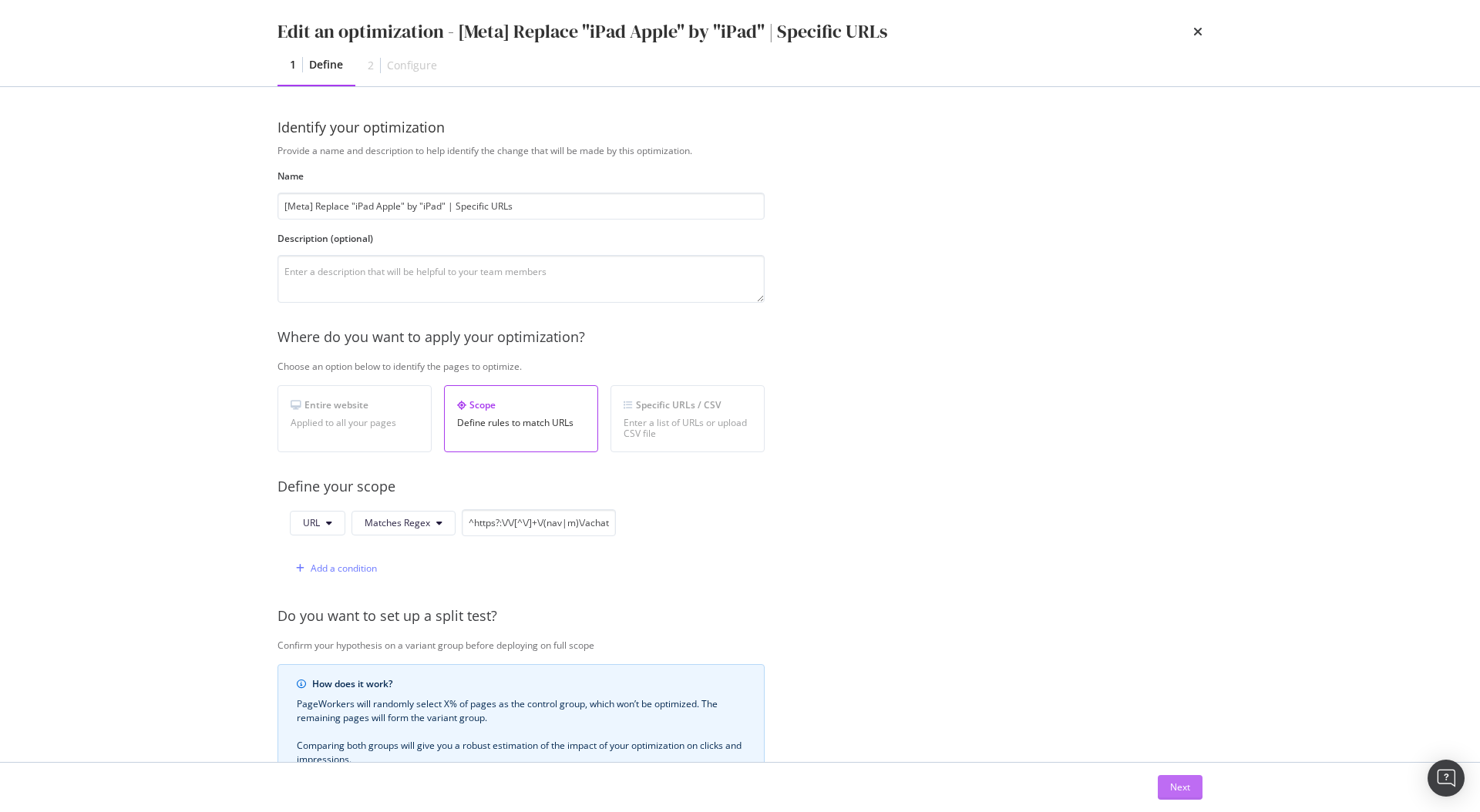
click at [1189, 779] on div "Next" at bounding box center [1179, 787] width 20 height 23
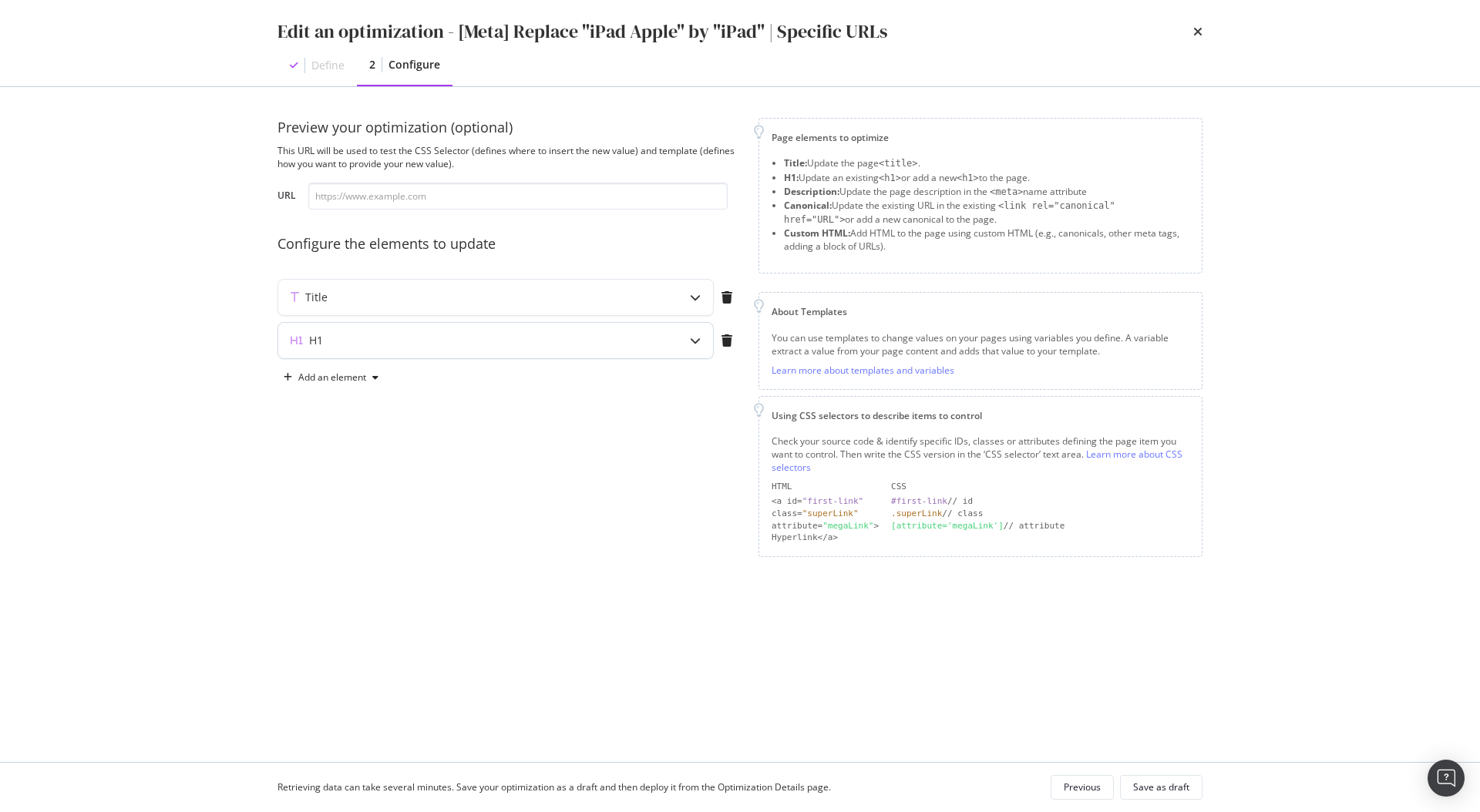
click at [564, 341] on div "H1" at bounding box center [465, 340] width 374 height 15
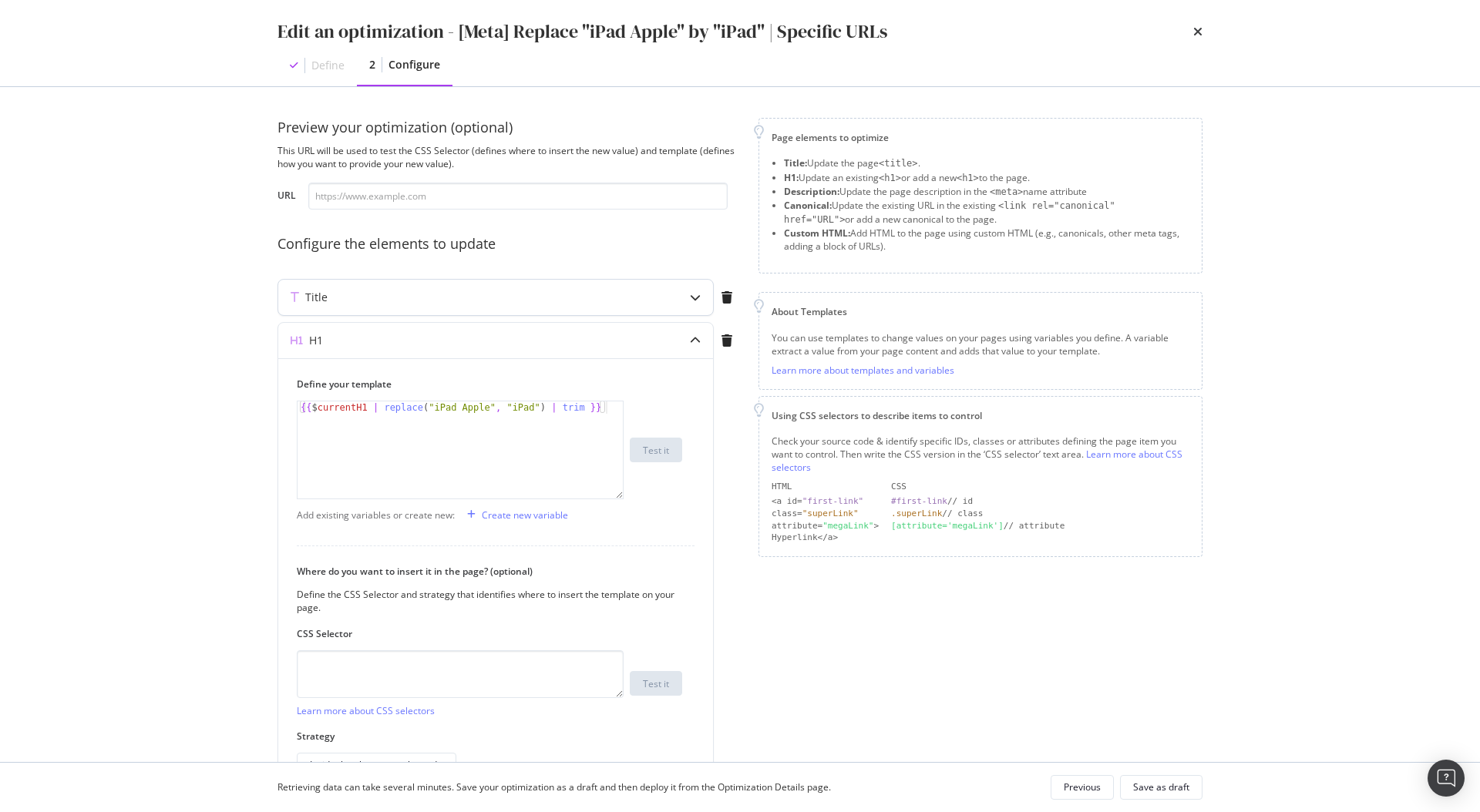
click at [551, 290] on div "Title" at bounding box center [465, 297] width 374 height 15
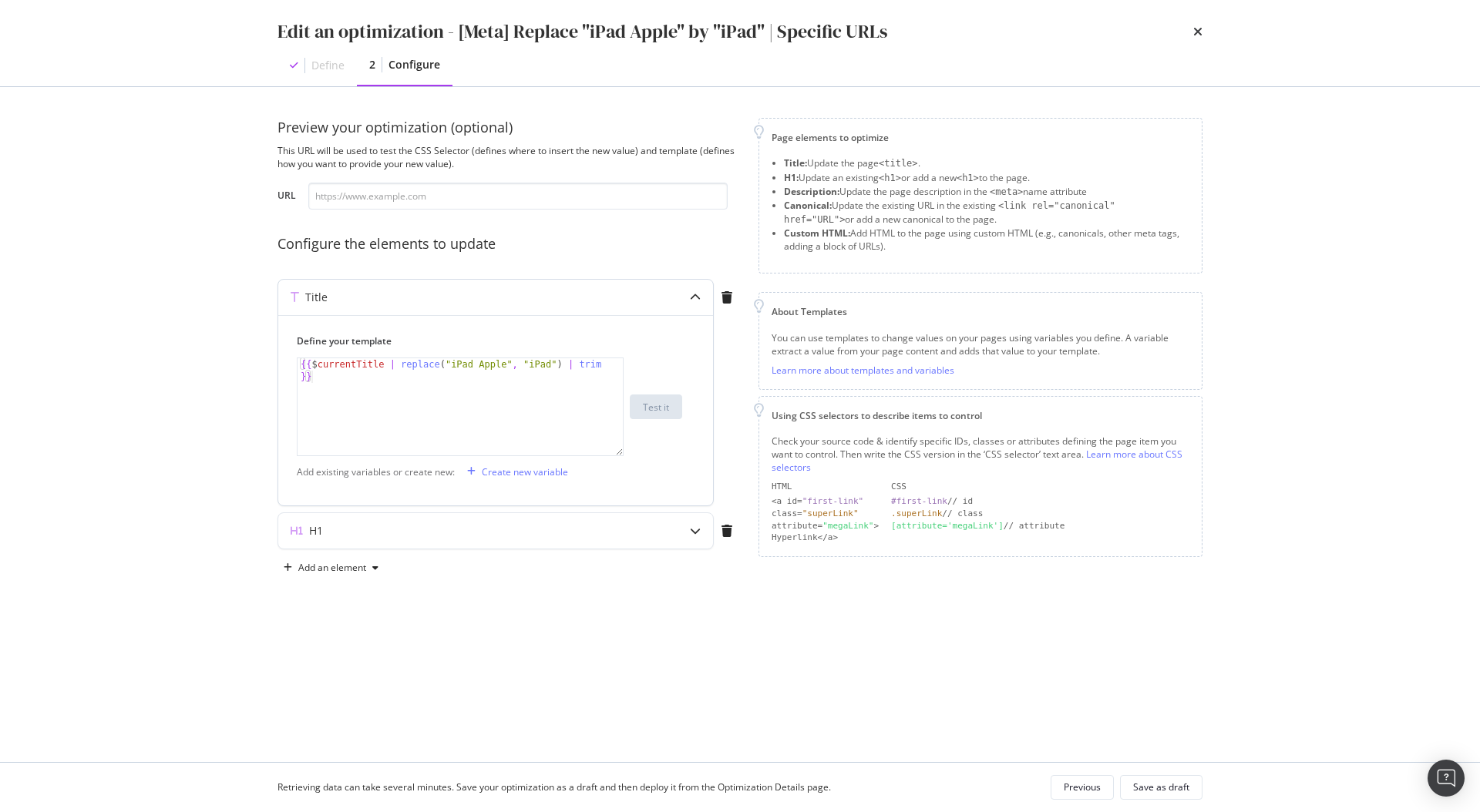
click at [574, 292] on div "Title" at bounding box center [465, 297] width 374 height 15
click at [570, 333] on div "H1" at bounding box center [465, 340] width 374 height 15
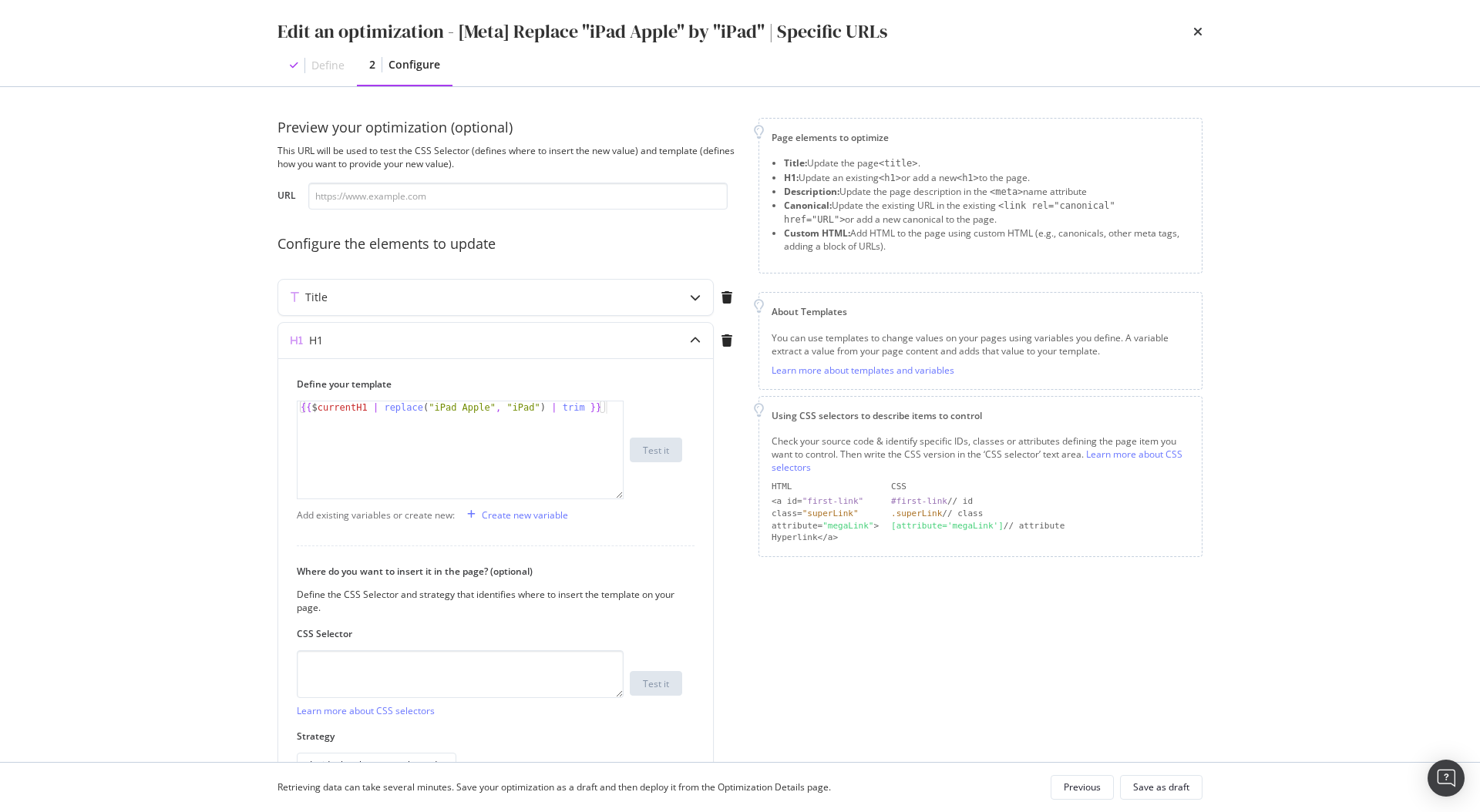
click at [1203, 25] on div "Edit an optimization - [Meta] Replace "iPad Apple" by "iPad" | Specific URLs De…" at bounding box center [740, 43] width 987 height 87
click at [1198, 29] on icon "times" at bounding box center [1198, 31] width 10 height 12
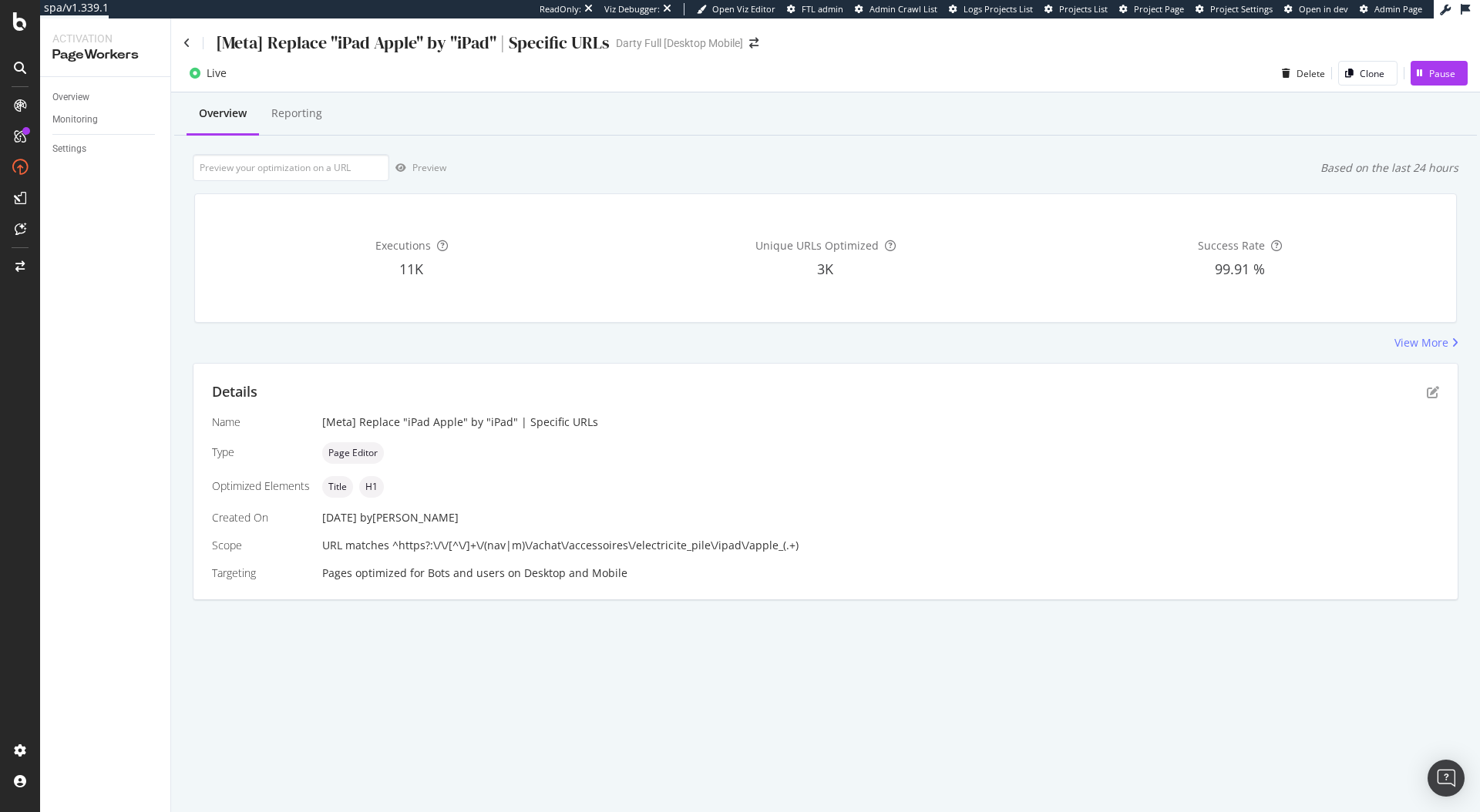
click at [738, 349] on div "View More" at bounding box center [825, 342] width 1266 height 15
click at [186, 43] on icon at bounding box center [187, 42] width 7 height 10
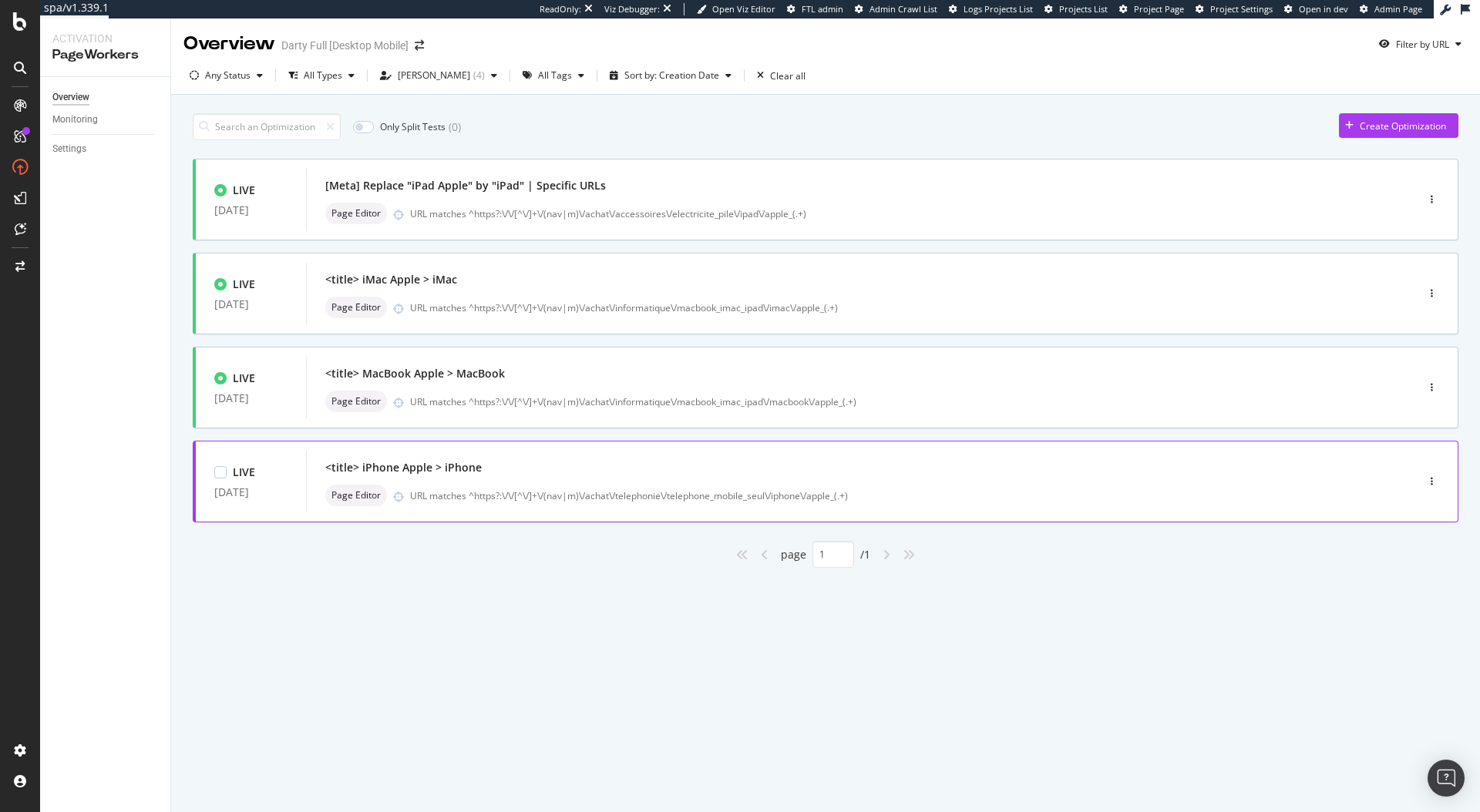
click at [474, 471] on div "<title> iPhone Apple > iPhone" at bounding box center [403, 467] width 156 height 15
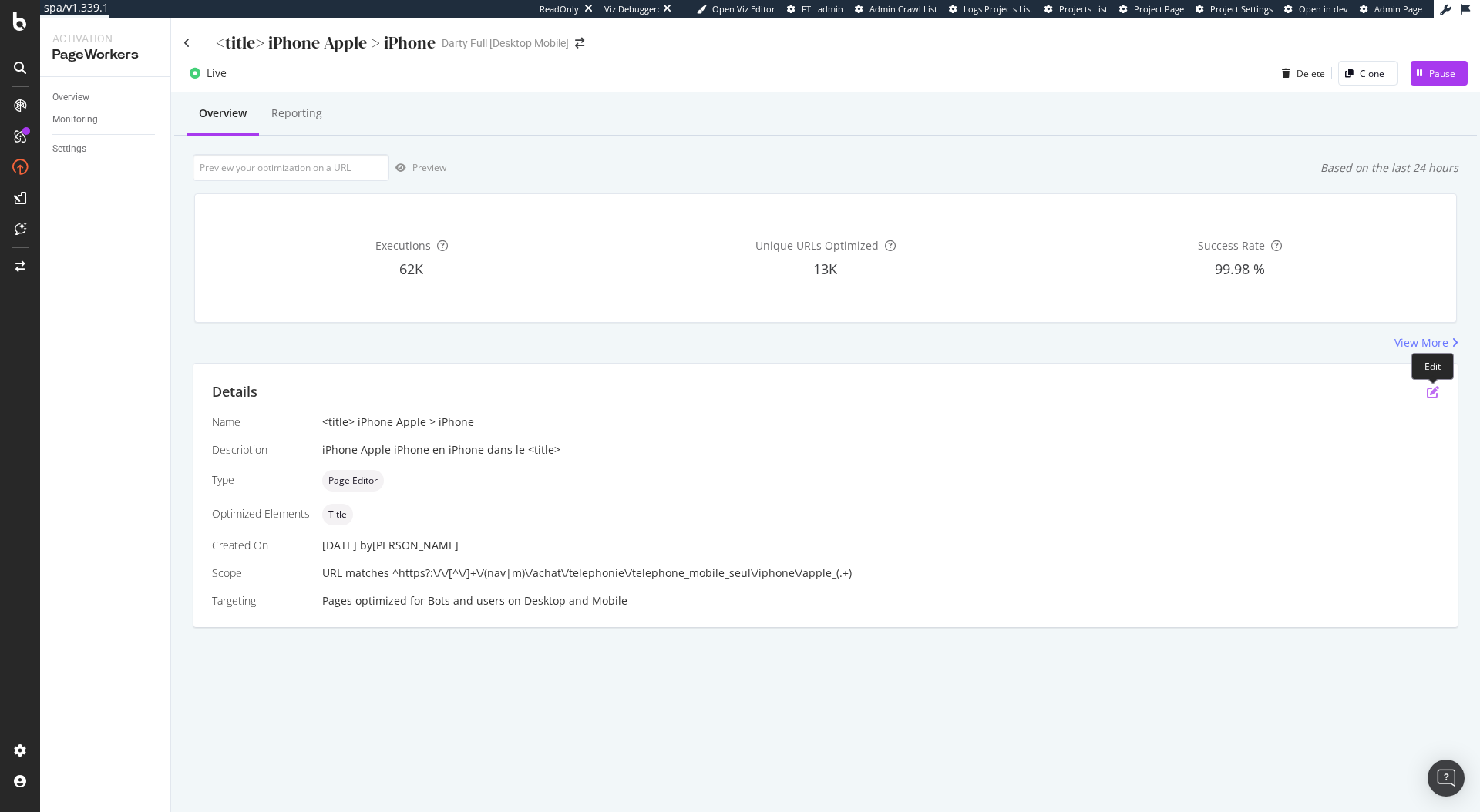
click at [1434, 393] on icon "pen-to-square" at bounding box center [1433, 392] width 12 height 12
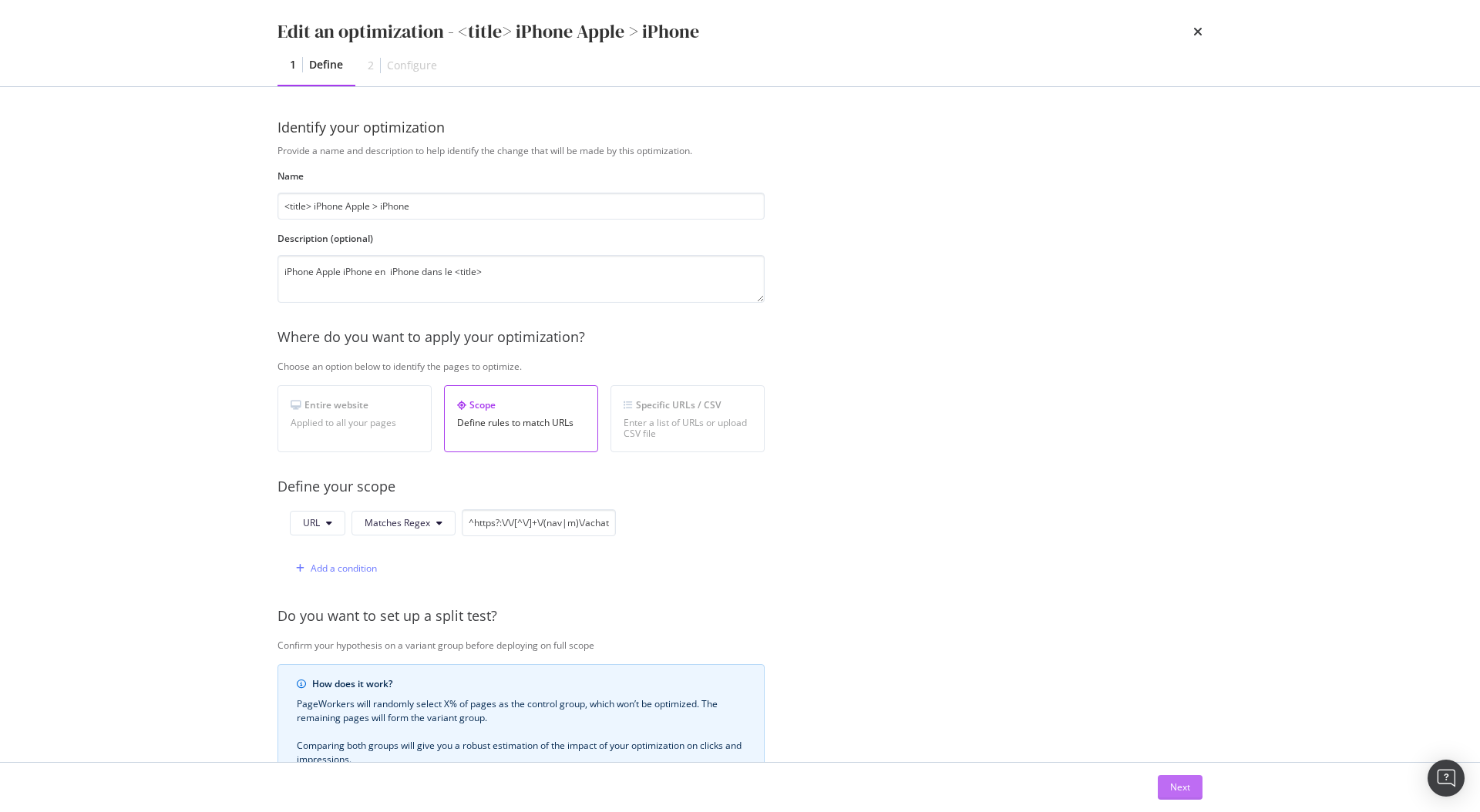
click at [1188, 781] on div "Next" at bounding box center [1179, 787] width 20 height 13
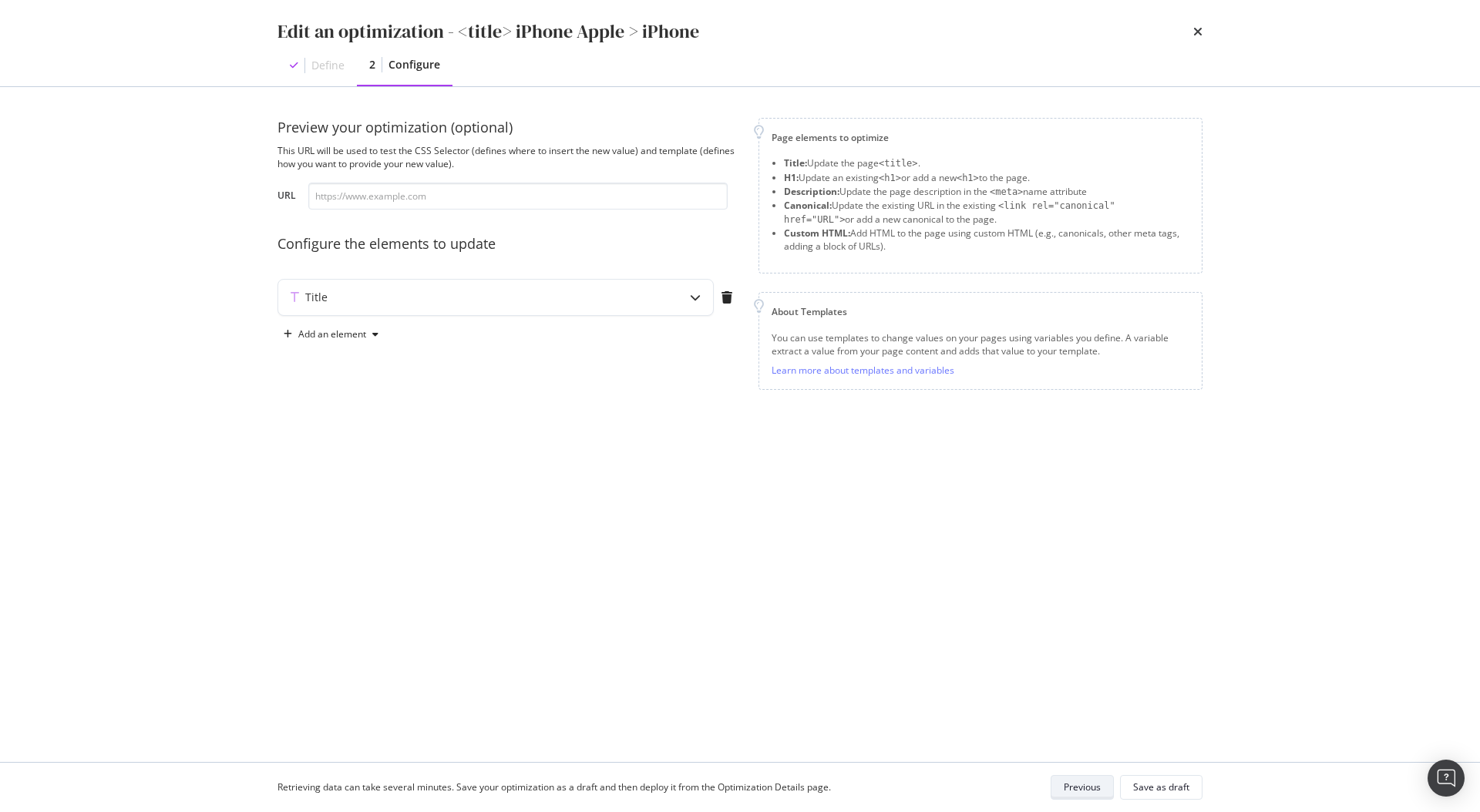
click at [1101, 794] on div "Previous" at bounding box center [1082, 787] width 37 height 22
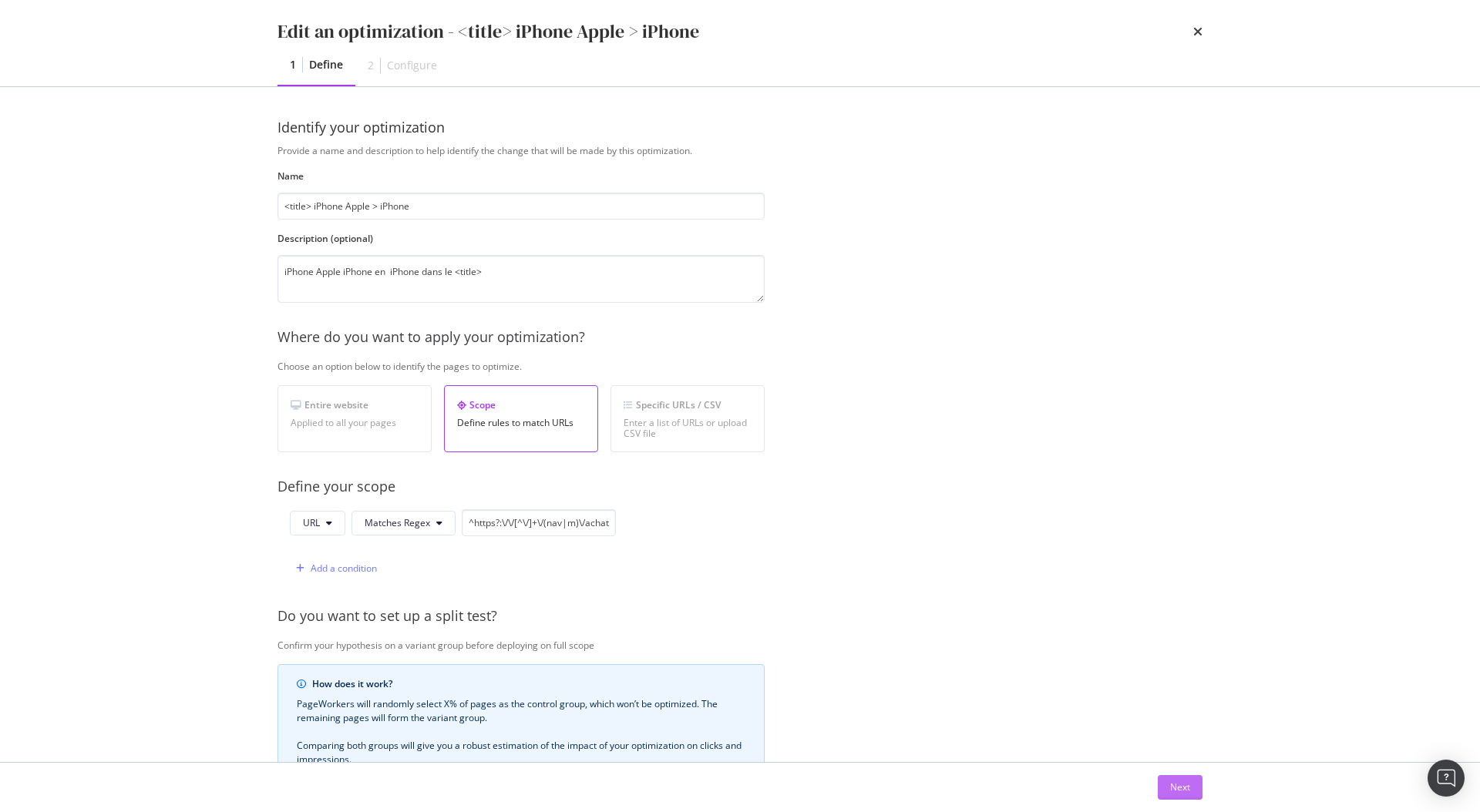
click at [1183, 784] on div "Next" at bounding box center [1179, 787] width 20 height 13
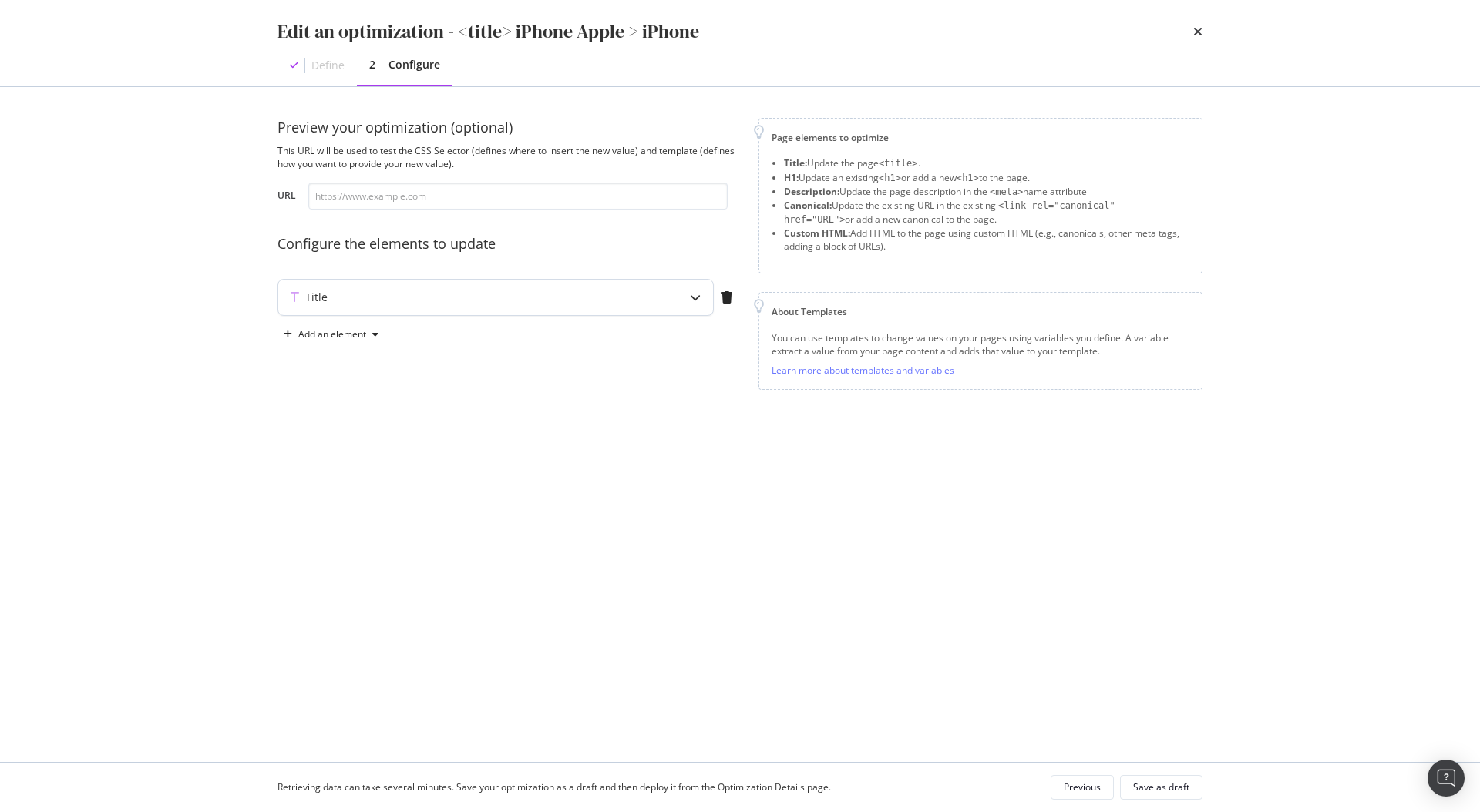
click at [466, 309] on div "Title" at bounding box center [495, 297] width 435 height 35
type textarea "{{ title | replace("iPhone Apple iPhone", "iPhone") | trim }}"
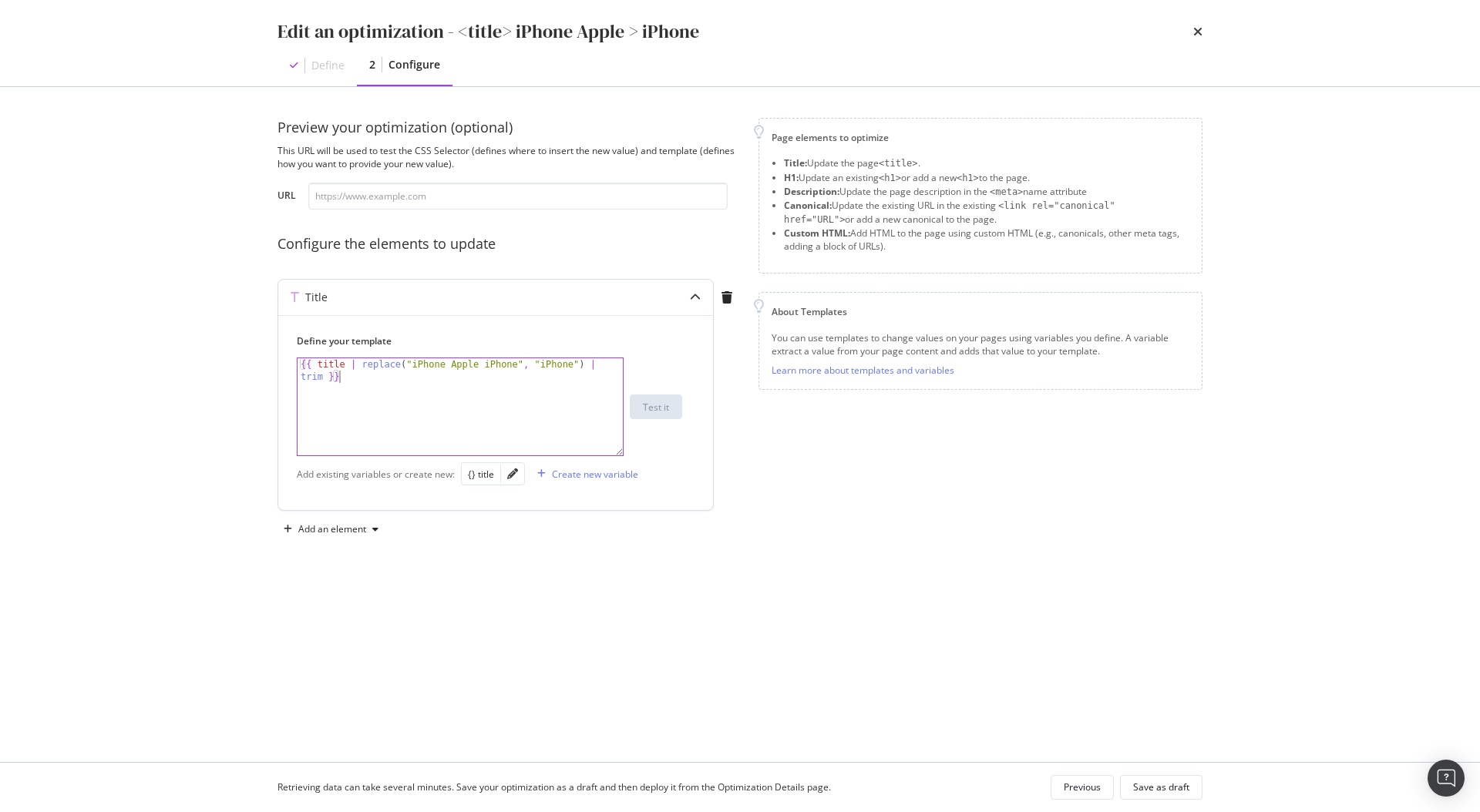
click at [393, 386] on div "{{ title | replace ( "iPhone Apple iPhone" , "iPhone" ) | trim }}" at bounding box center [460, 431] width 326 height 147
click at [1197, 30] on icon "times" at bounding box center [1198, 31] width 10 height 12
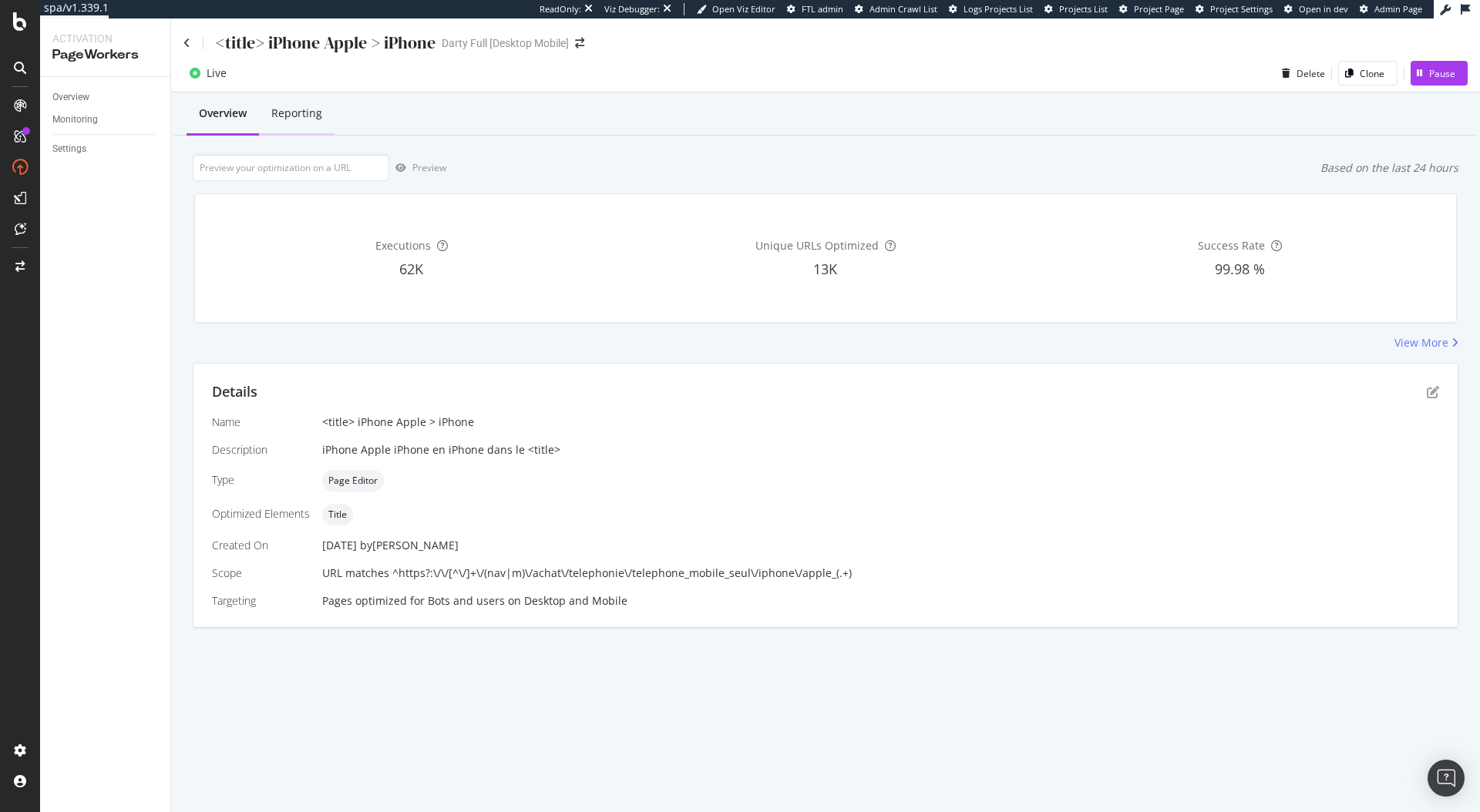
click at [293, 119] on div "Reporting" at bounding box center [296, 113] width 51 height 15
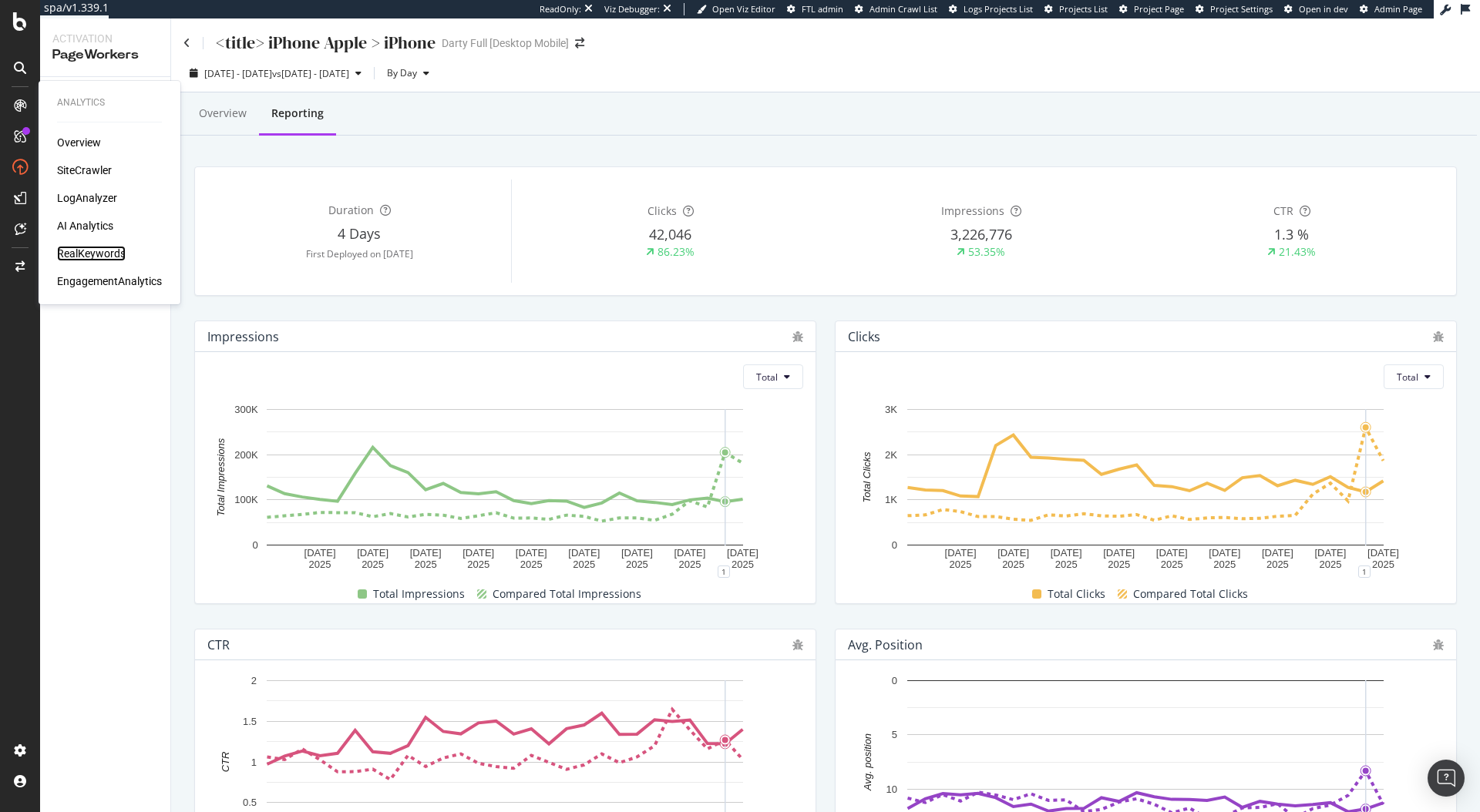
click at [104, 252] on div "RealKeywords" at bounding box center [91, 253] width 69 height 15
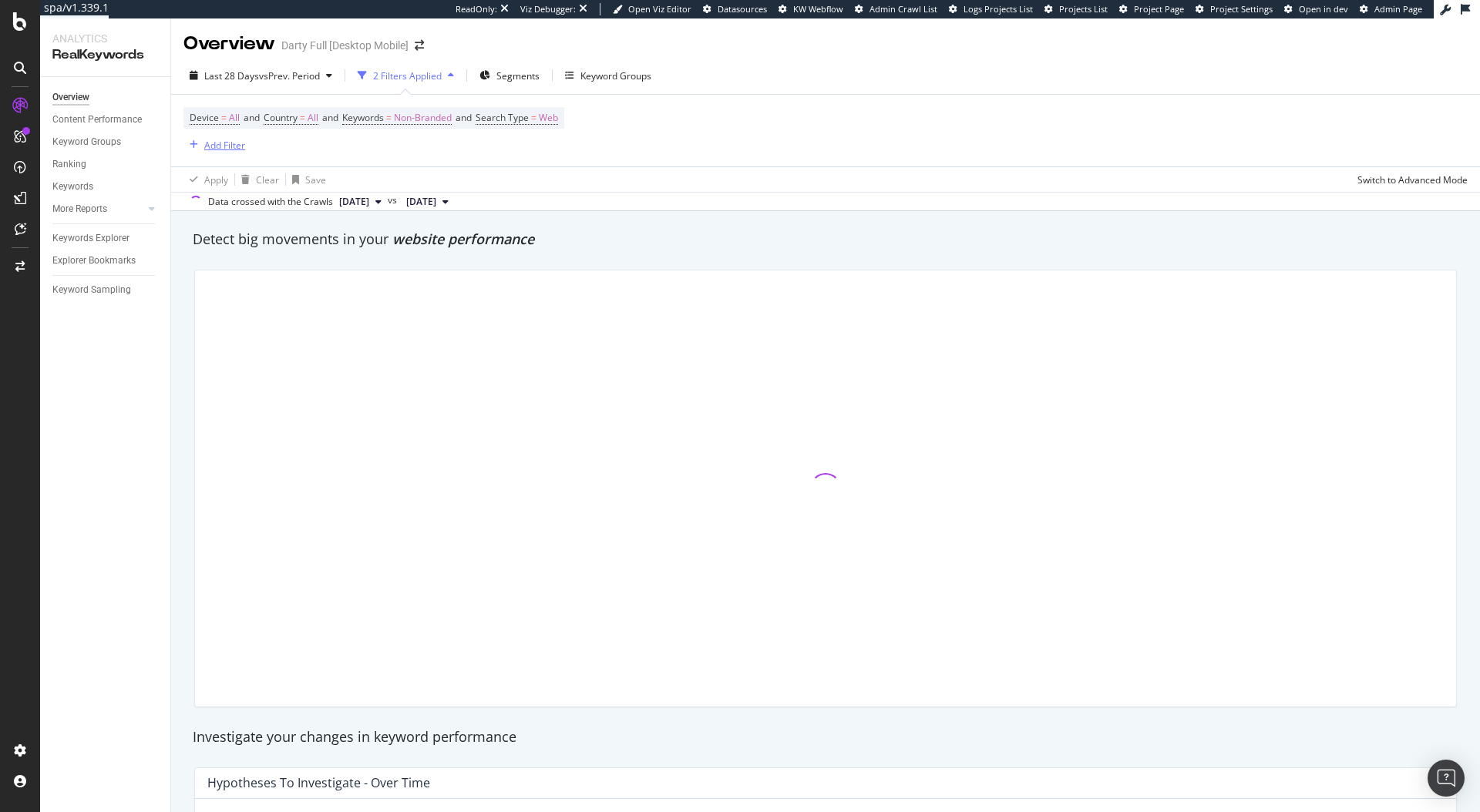
click at [216, 147] on div "Add Filter" at bounding box center [224, 145] width 41 height 13
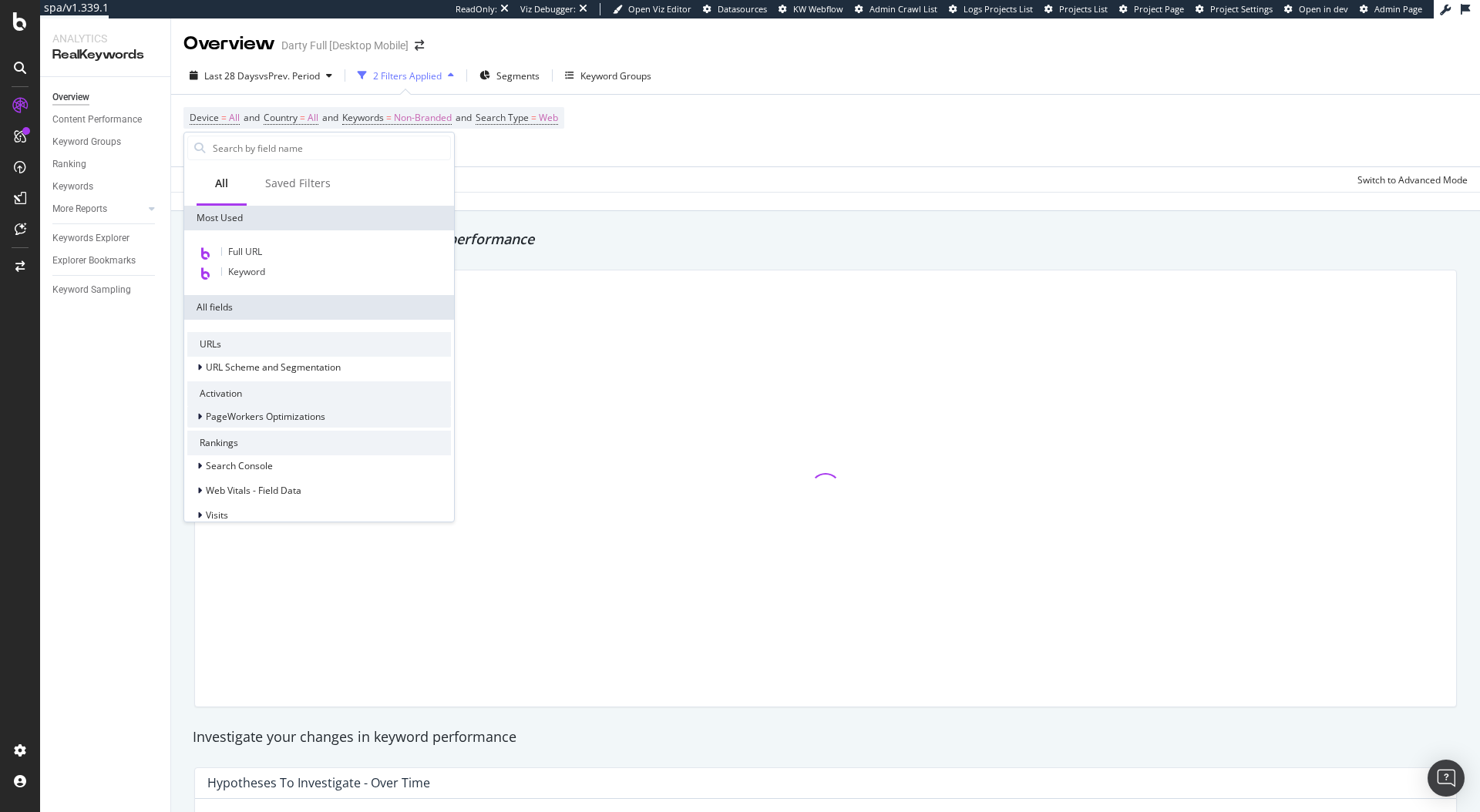
click at [212, 418] on span "PageWorkers Optimizations" at bounding box center [265, 416] width 119 height 13
click at [253, 436] on span "Optimizations" at bounding box center [267, 436] width 59 height 13
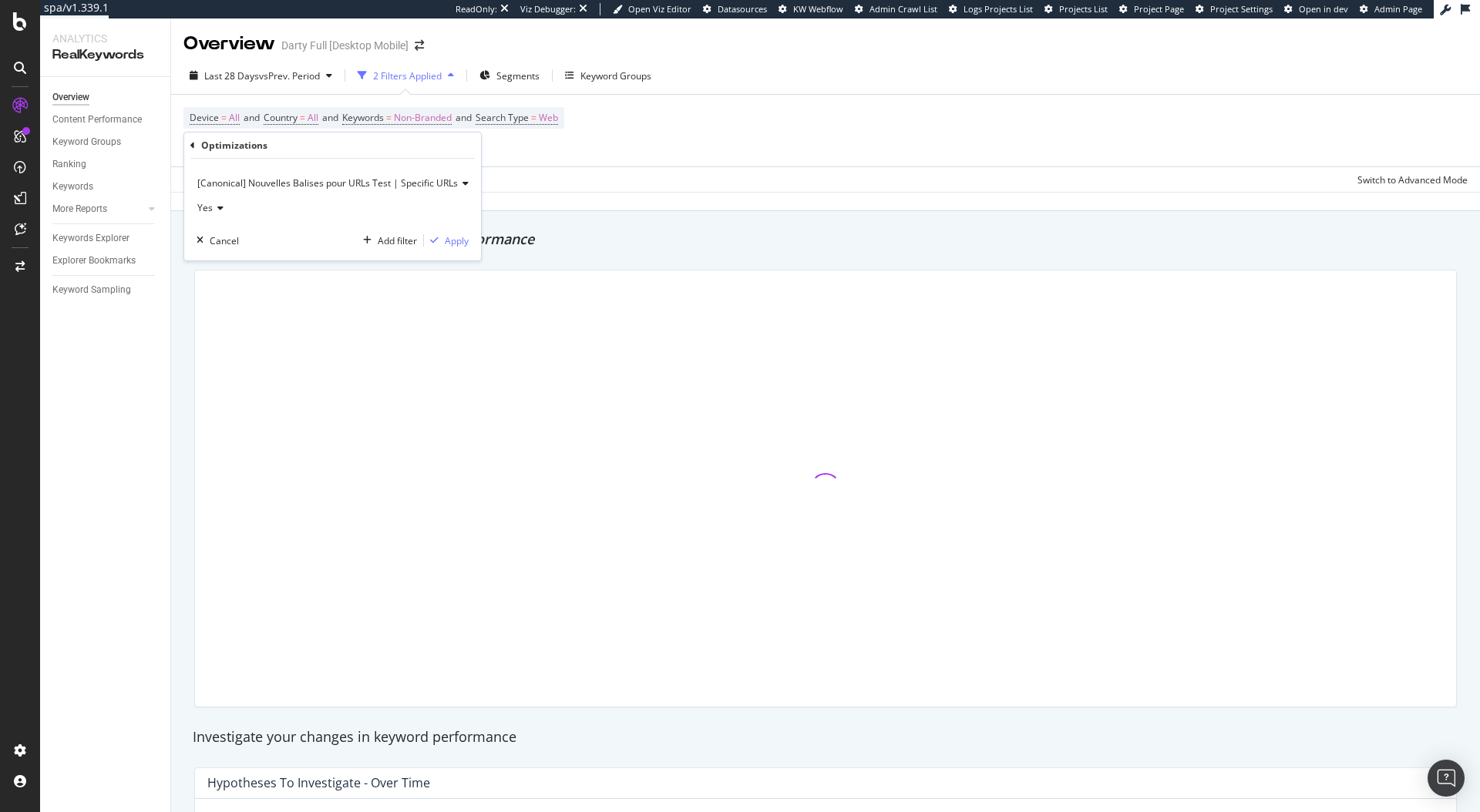
click at [350, 172] on div "[Canonical] Nouvelles Balises pour URLs Test | Specific URLs" at bounding box center [332, 183] width 272 height 25
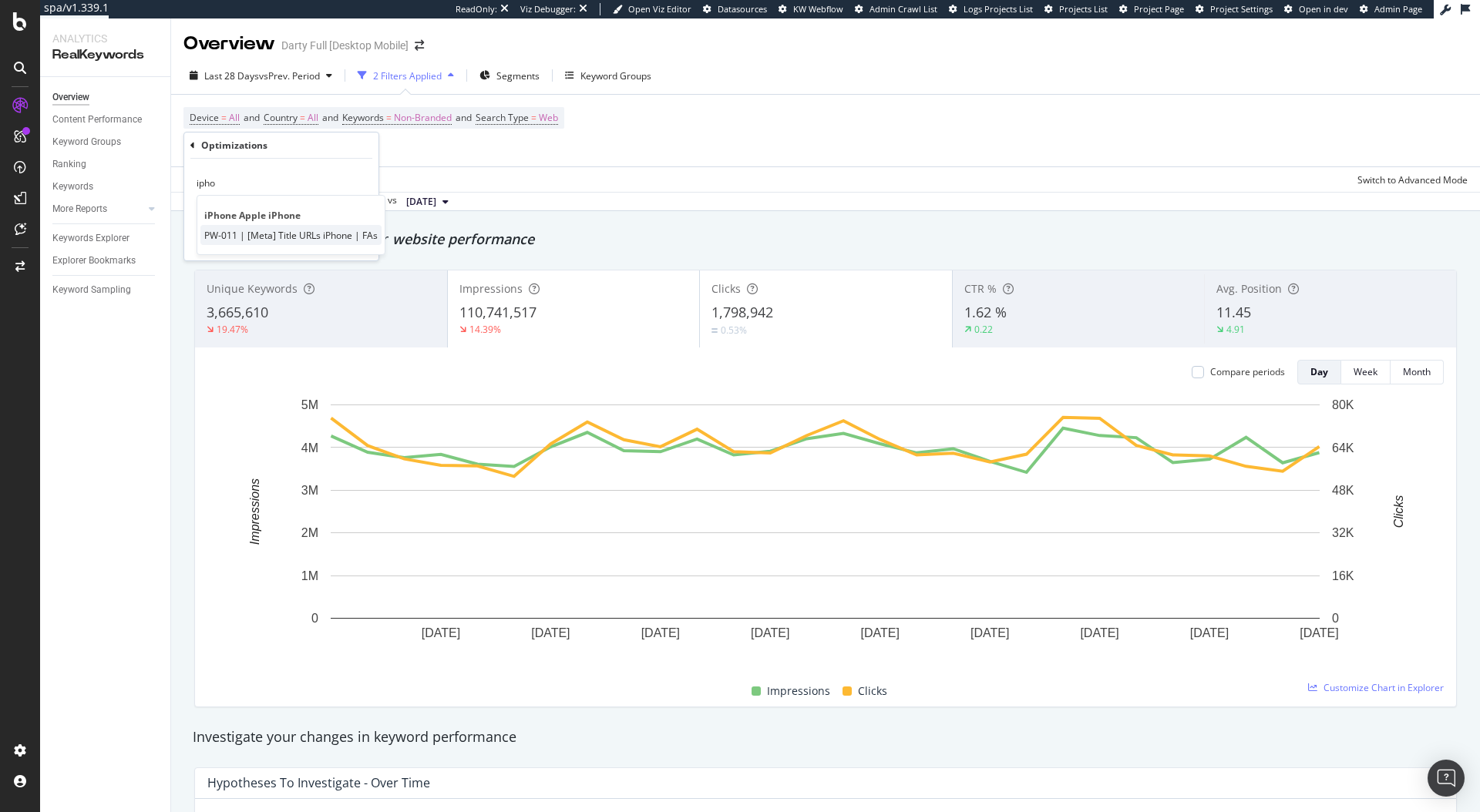
type input "ipho"
click at [286, 230] on span "PW-011 | [Meta] Title URLs iPhone | FAs" at bounding box center [291, 236] width 173 height 13
click at [366, 240] on div "Apply" at bounding box center [370, 240] width 24 height 13
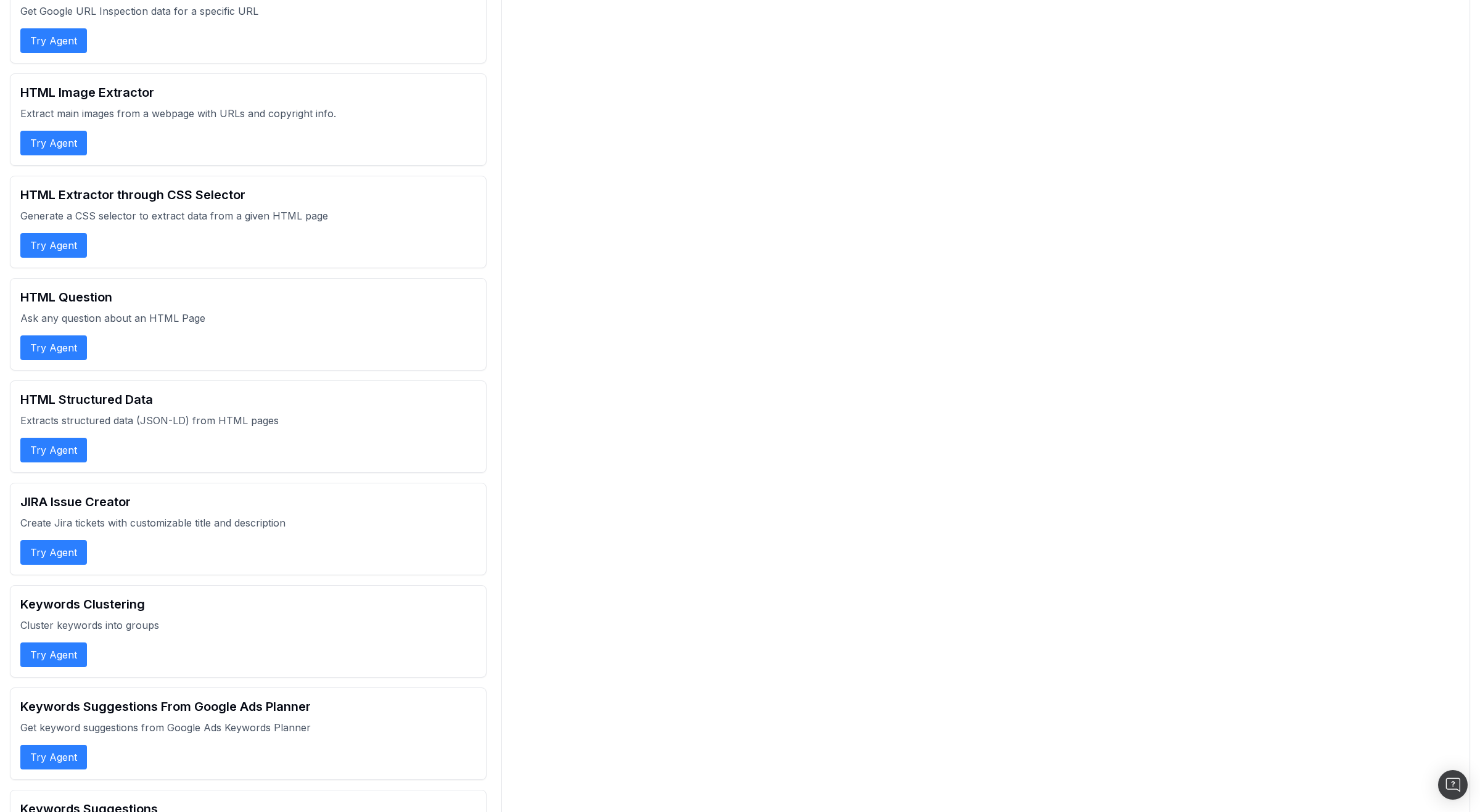
scroll to position [1262, 0]
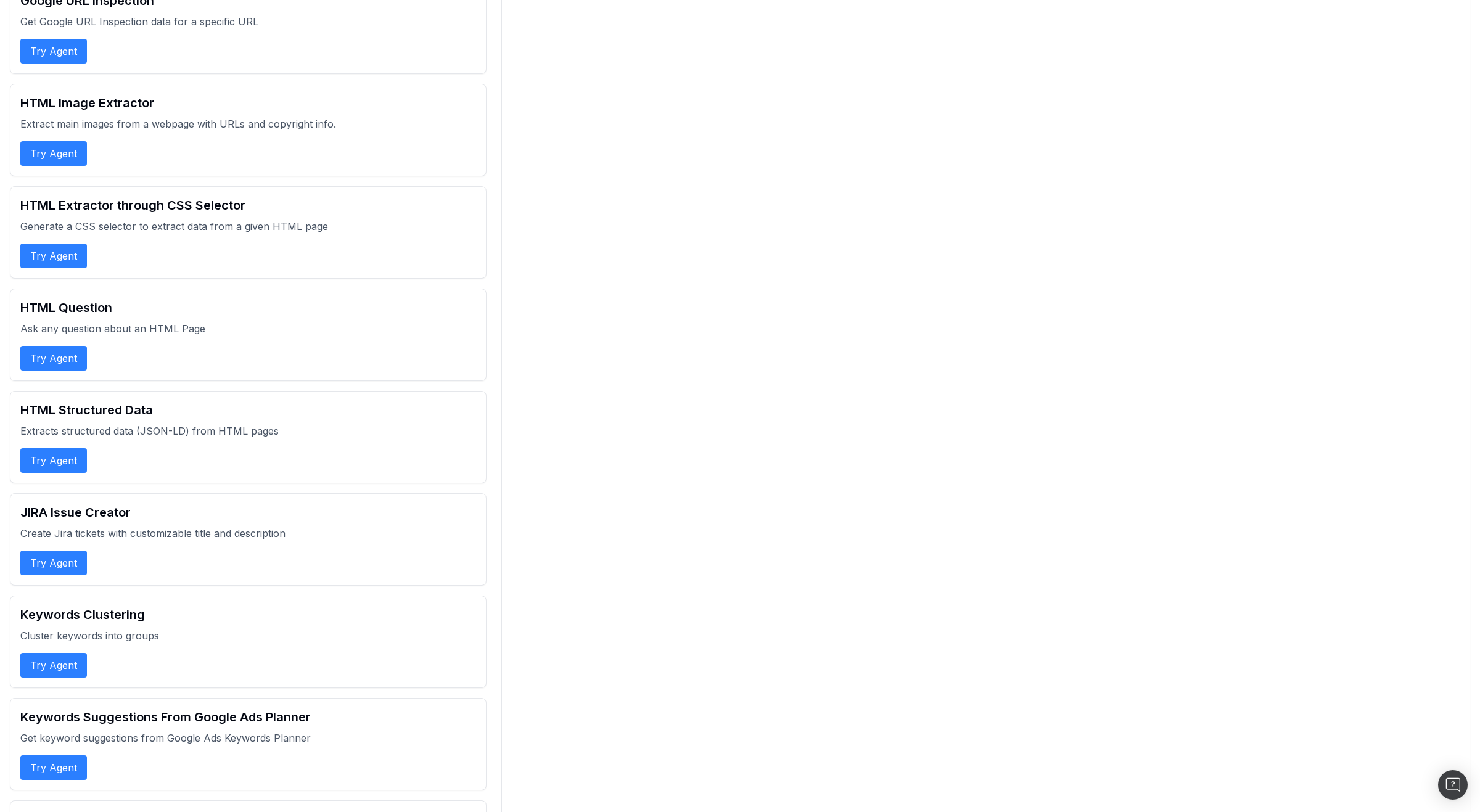
click at [51, 258] on button "Try Agent" at bounding box center [54, 256] width 67 height 24
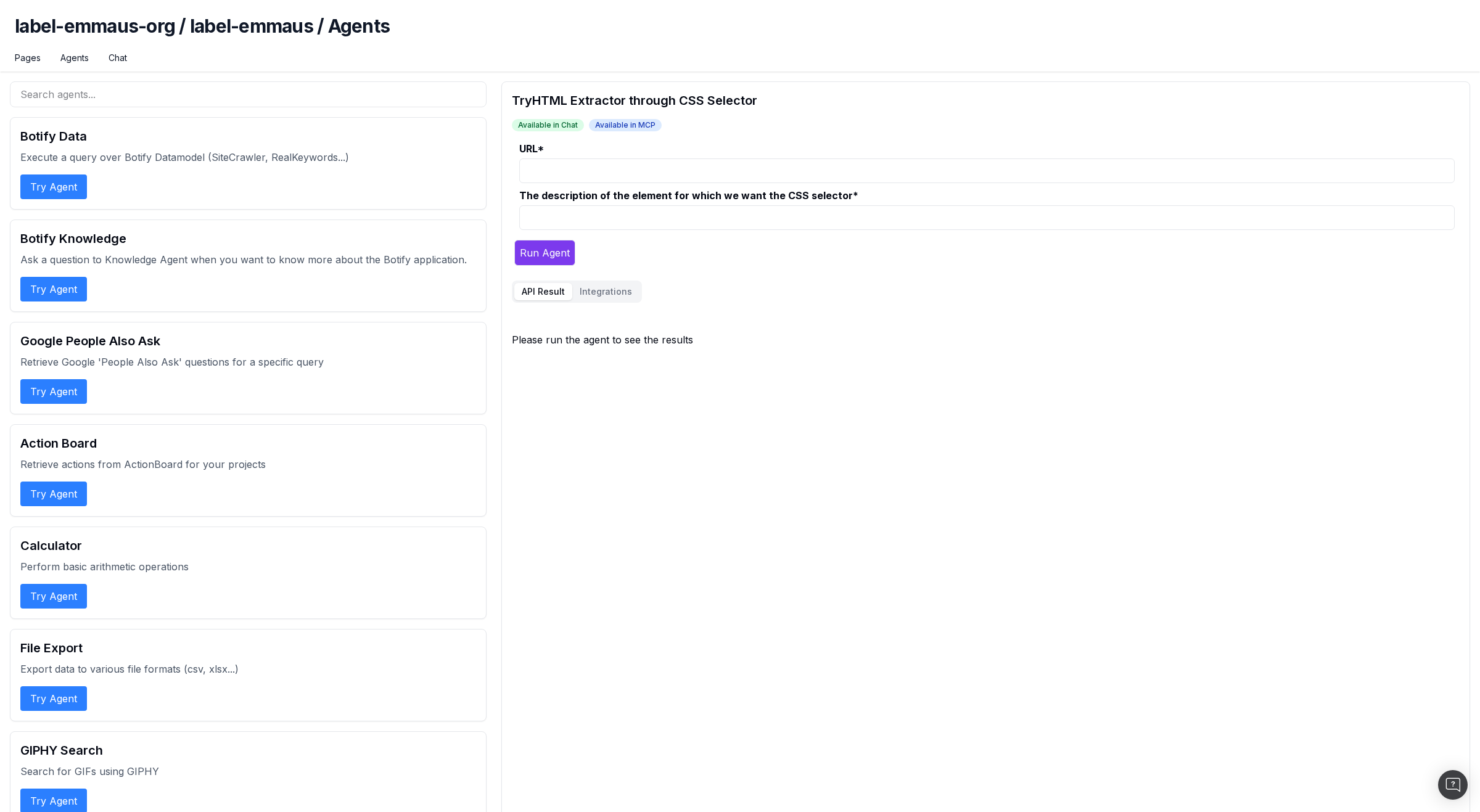
click at [630, 172] on input "URL *" at bounding box center [987, 171] width 935 height 24
paste input "[URL][DOMAIN_NAME]"
type input "[URL][DOMAIN_NAME]"
click at [621, 210] on input "The description of the element for which we want the CSS selector *" at bounding box center [987, 217] width 935 height 24
type input "G"
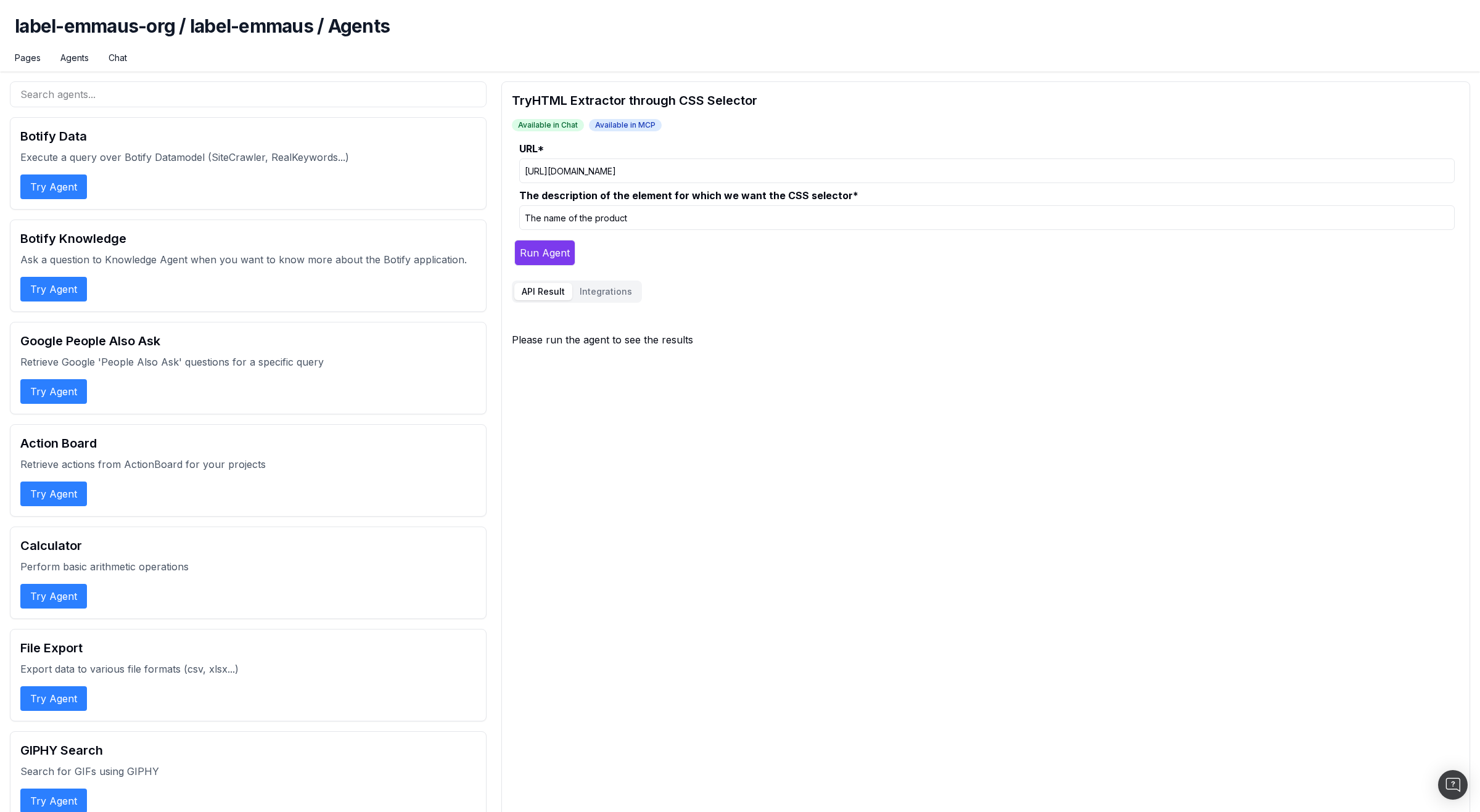
type input "The name of the product"
click at [552, 253] on button "Run Agent" at bounding box center [545, 253] width 61 height 26
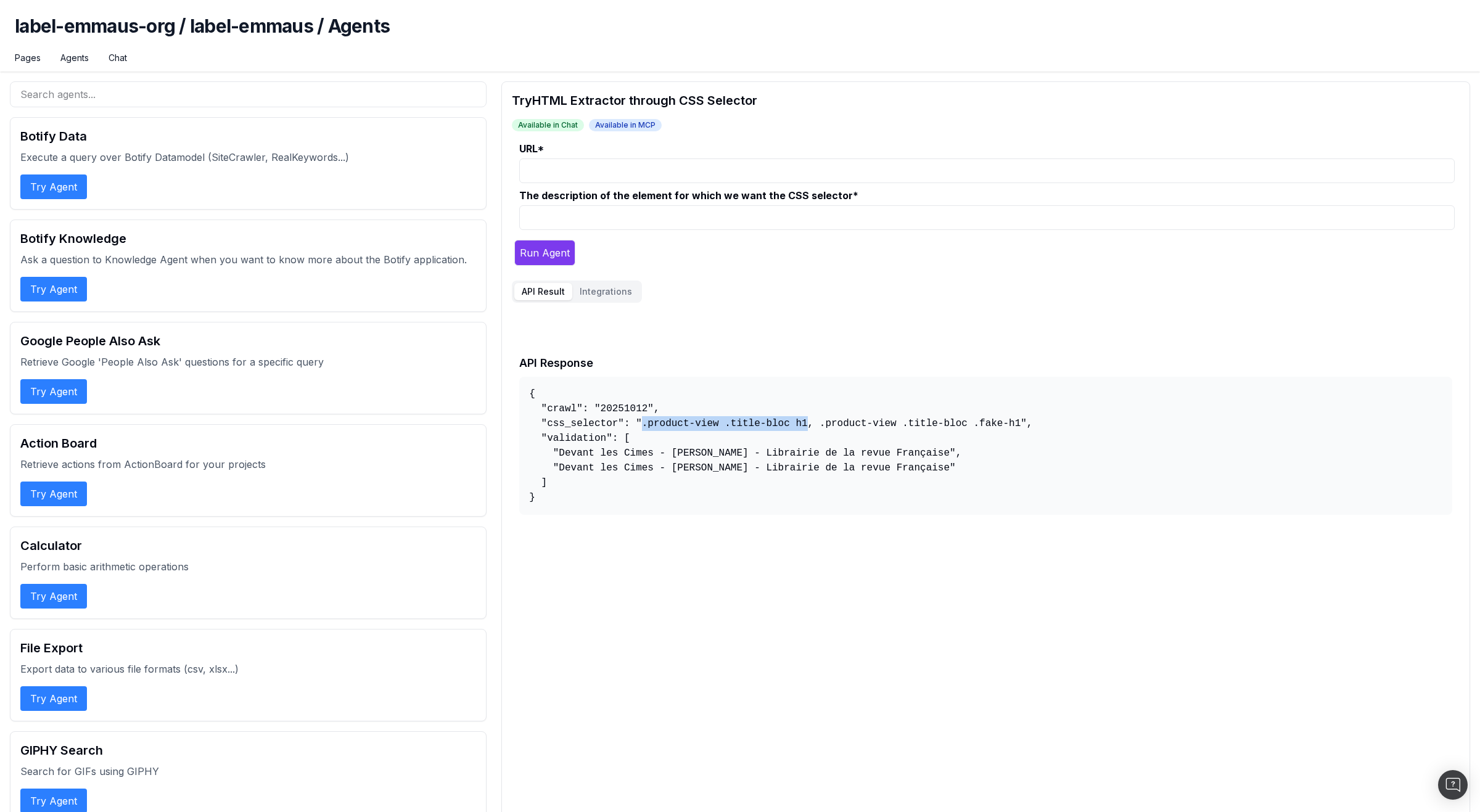
drag, startPoint x: 810, startPoint y: 424, endPoint x: 642, endPoint y: 424, distance: 168.0
click at [642, 424] on pre "{ "crawl": "20251012", "css_selector": ".product-view .title-bloc h1, .product-…" at bounding box center [986, 445] width 933 height 138
copy pre ".product-view .title-bloc h1"
drag, startPoint x: 821, startPoint y: 425, endPoint x: 1030, endPoint y: 421, distance: 209.0
click at [1030, 421] on pre "{ "crawl": "20251012", "css_selector": ".product-view .title-bloc h1, .product-…" at bounding box center [986, 445] width 933 height 138
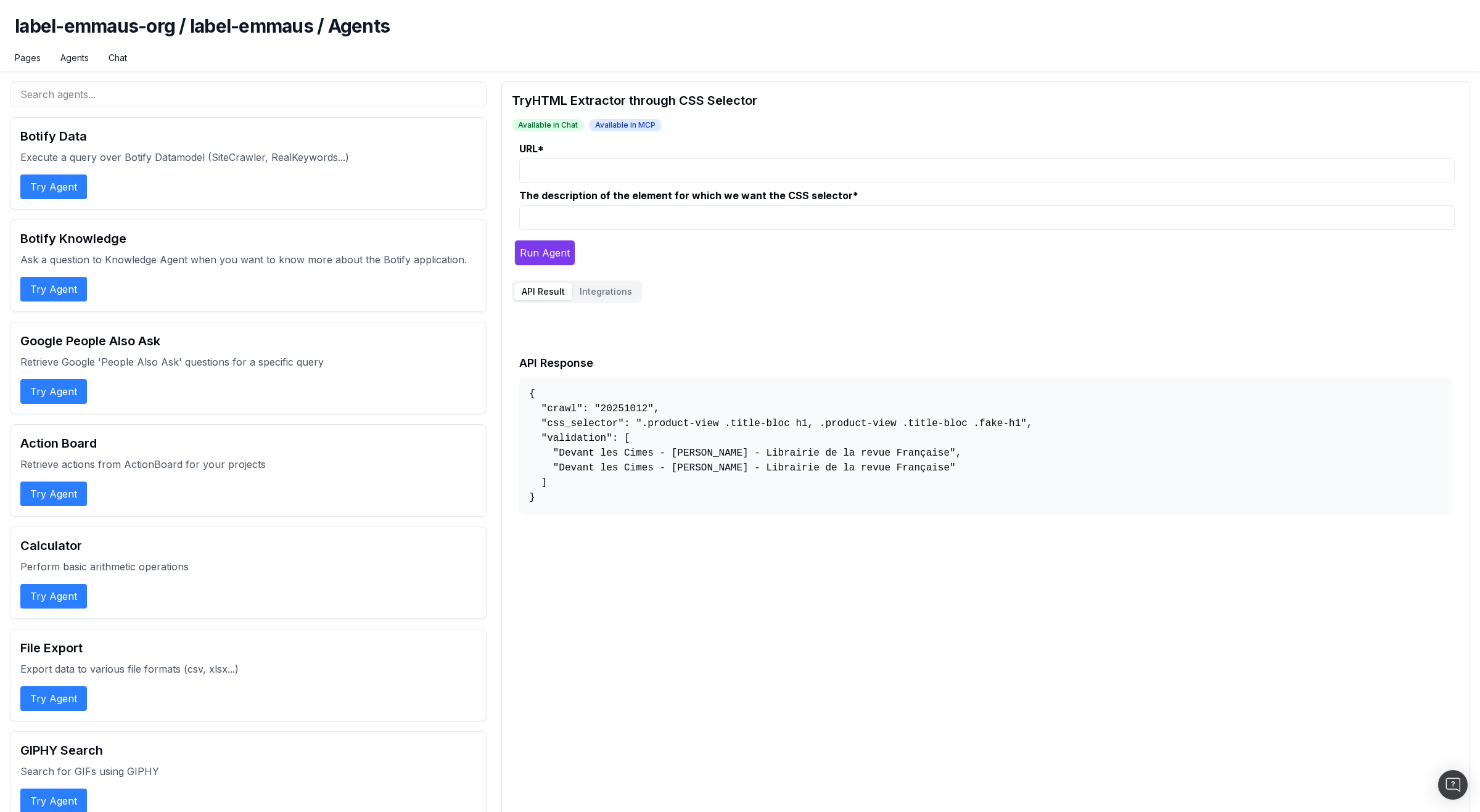
click at [565, 168] on input "URL *" at bounding box center [987, 171] width 935 height 24
paste input ".product-view .title-bloc h1"
type input ".product-view .title-bloc h1"
click at [694, 169] on input ".product-view .title-bloc h1" at bounding box center [987, 171] width 935 height 24
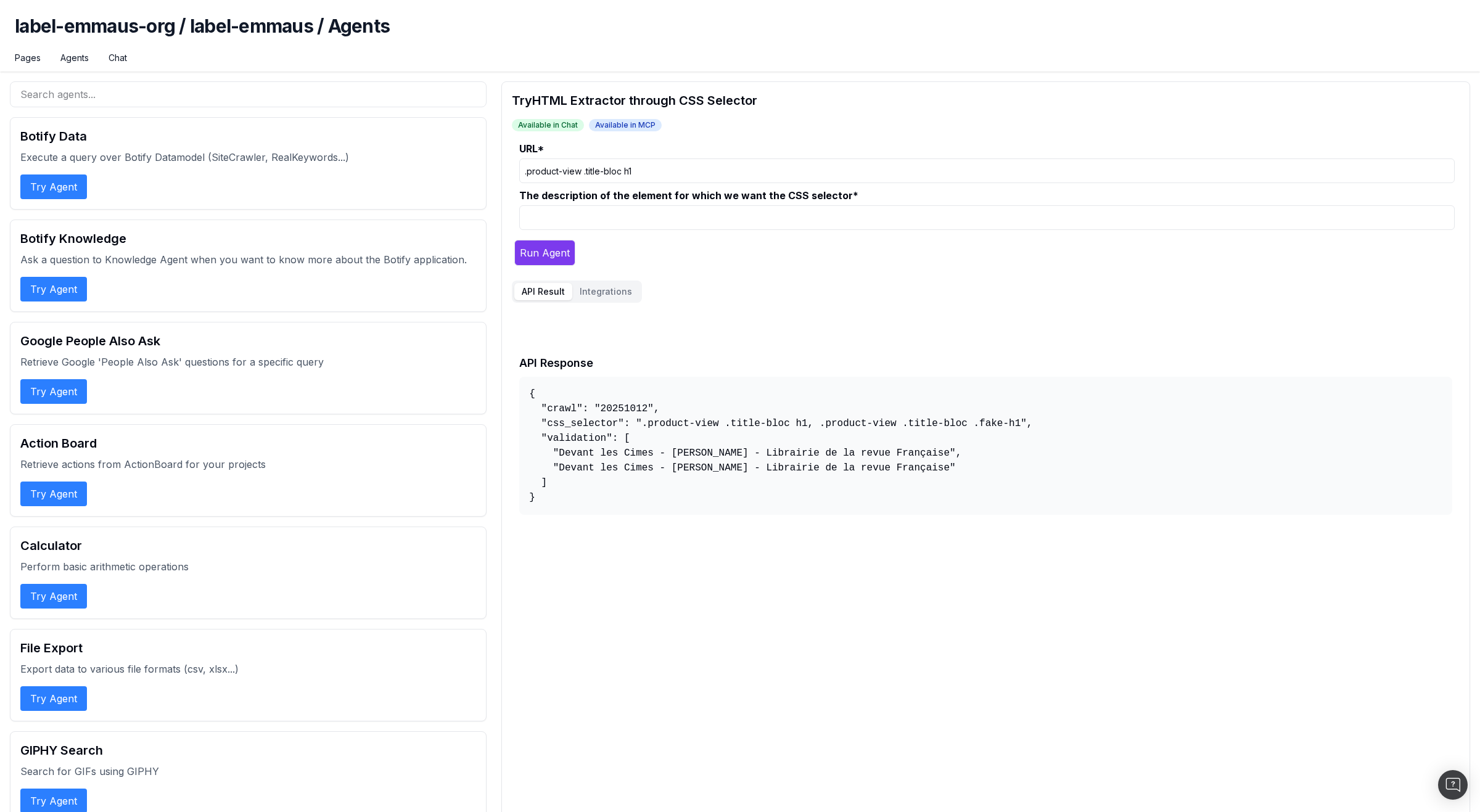
click at [694, 169] on input ".product-view .title-bloc h1" at bounding box center [987, 171] width 935 height 24
click at [678, 220] on input "The description of the element for which we want the CSS selector *" at bounding box center [987, 217] width 935 height 24
paste input "France sous 7 jours ouvrés - 11,59 €"
type input "France sous 7 jours ouvrés - 11,59 €"
click at [739, 174] on input ".product-view .title-bloc h1" at bounding box center [987, 171] width 935 height 24
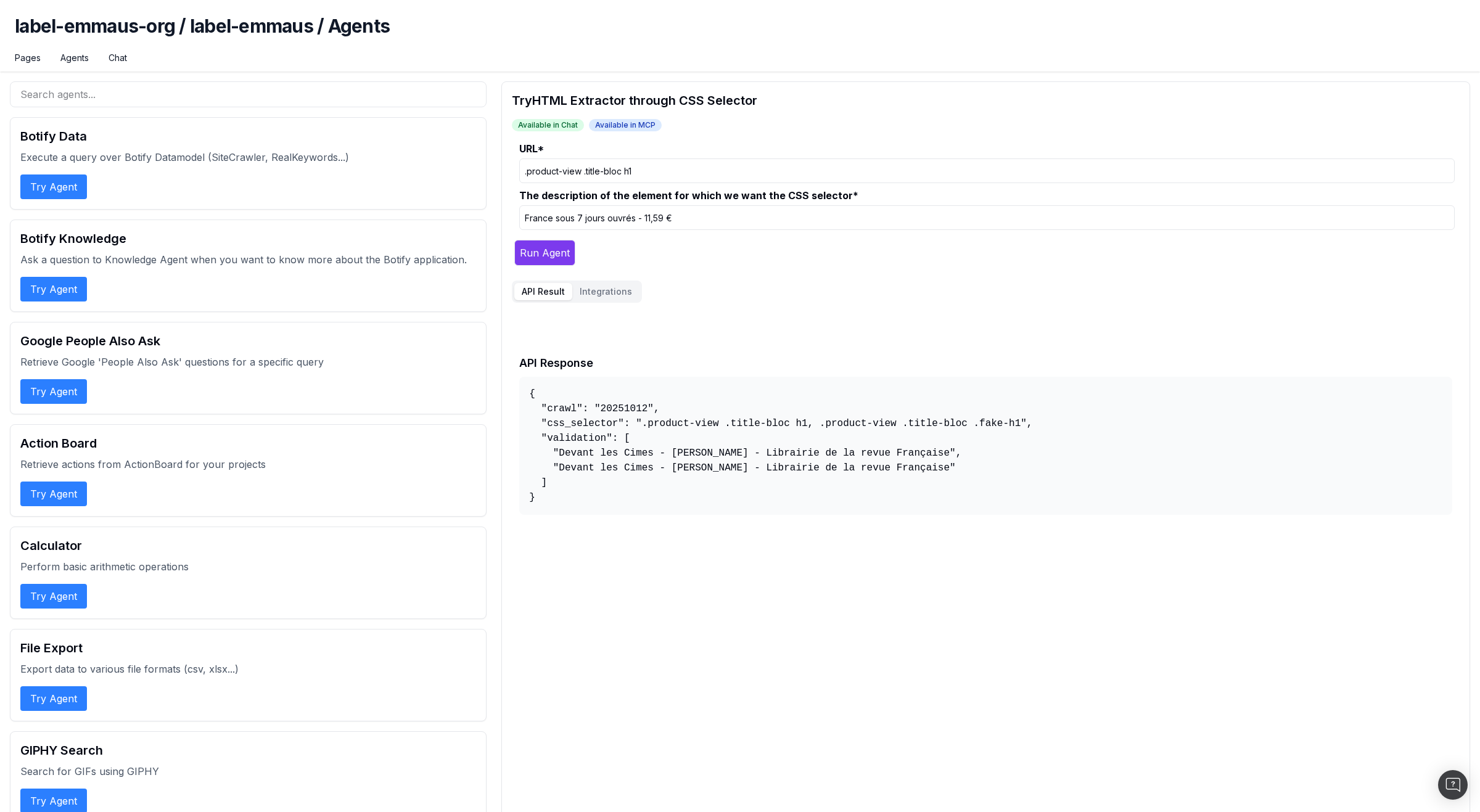
click at [739, 174] on input ".product-view .title-bloc h1" at bounding box center [987, 171] width 935 height 24
paste input "[URL][DOMAIN_NAME]"
type input "[URL][DOMAIN_NAME]"
click at [552, 255] on button "Run Agent" at bounding box center [545, 253] width 61 height 26
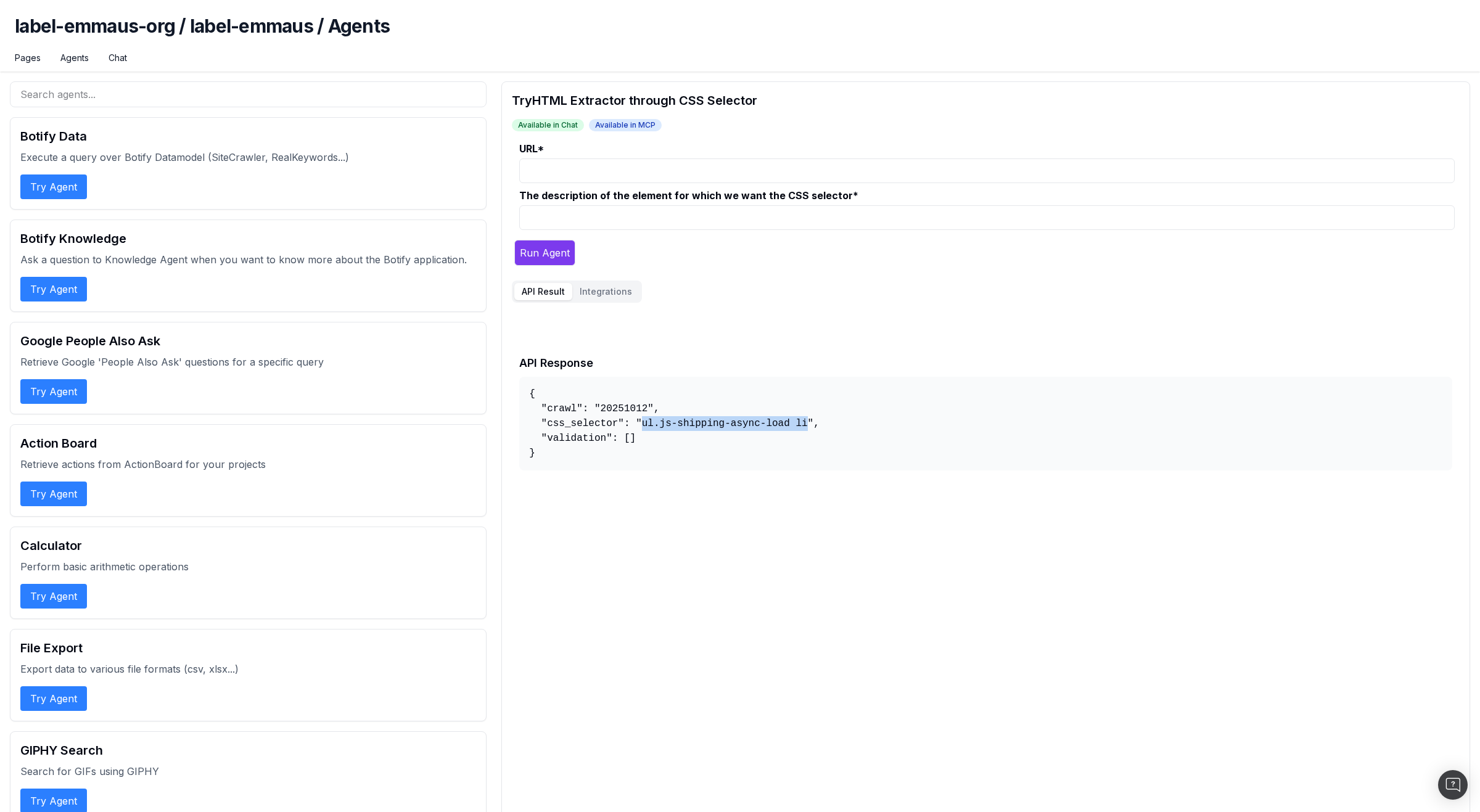
drag, startPoint x: 644, startPoint y: 422, endPoint x: 809, endPoint y: 424, distance: 165.0
click at [809, 424] on pre "{ "crawl": "20251012", "css_selector": "ul.js-shipping-async-load li", "validat…" at bounding box center [986, 423] width 933 height 94
copy pre "ul.js-shipping-async-load li"
click at [722, 424] on pre "{ "crawl": "20251012", "css_selector": "ul.js-shipping-async-load li", "validat…" at bounding box center [986, 423] width 933 height 94
drag, startPoint x: 642, startPoint y: 424, endPoint x: 792, endPoint y: 420, distance: 150.1
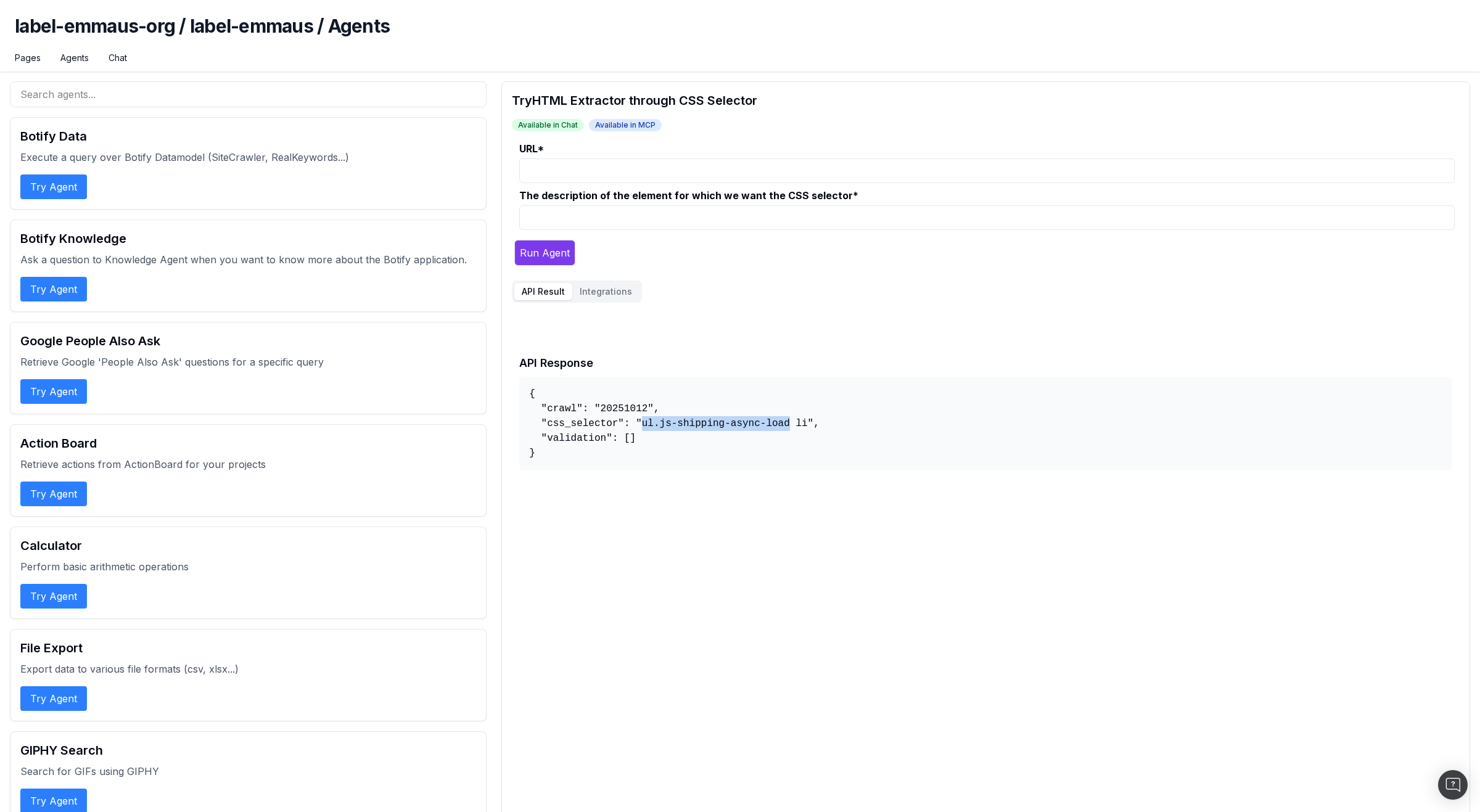
click at [792, 420] on pre "{ "crawl": "20251012", "css_selector": "ul.js-shipping-async-load li", "validat…" at bounding box center [986, 423] width 933 height 94
click at [619, 213] on input "The description of the element for which we want the CSS selector *" at bounding box center [987, 217] width 935 height 24
click at [694, 173] on input "URL *" at bounding box center [987, 171] width 935 height 24
paste input "[URL][DOMAIN_NAME]"
type input "[URL][DOMAIN_NAME]"
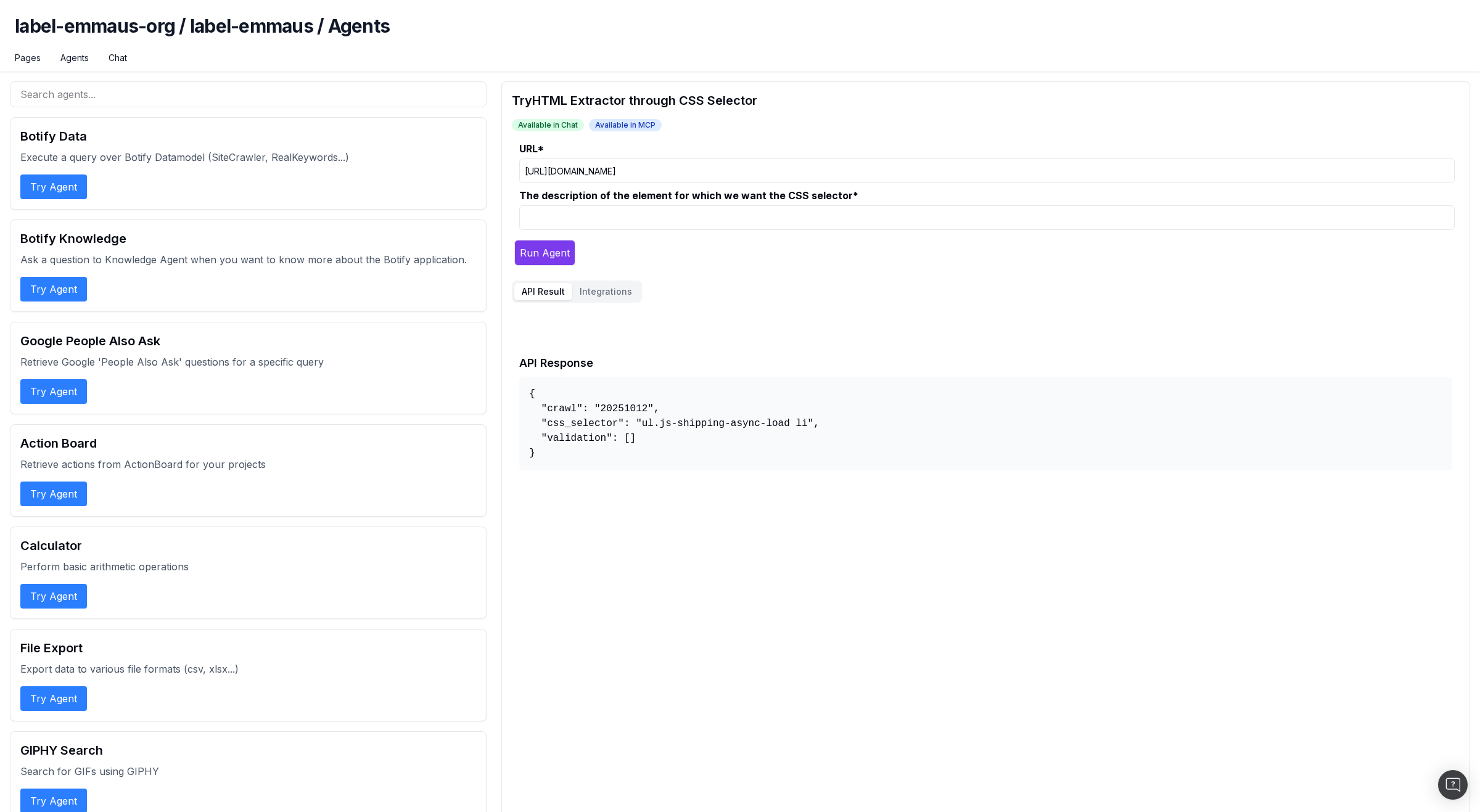
click at [661, 215] on input "The description of the element for which we want the CSS selector *" at bounding box center [987, 217] width 935 height 24
type input "Price without currency, MOTHERFUCKER"
click at [550, 257] on button "Run Agent" at bounding box center [545, 253] width 61 height 26
drag, startPoint x: 643, startPoint y: 426, endPoint x: 695, endPoint y: 427, distance: 52.0
click at [695, 427] on pre "{ "crawl": "20251012", "css_selector": ".js-price", "validation": [ "15,00", "1…" at bounding box center [986, 445] width 933 height 138
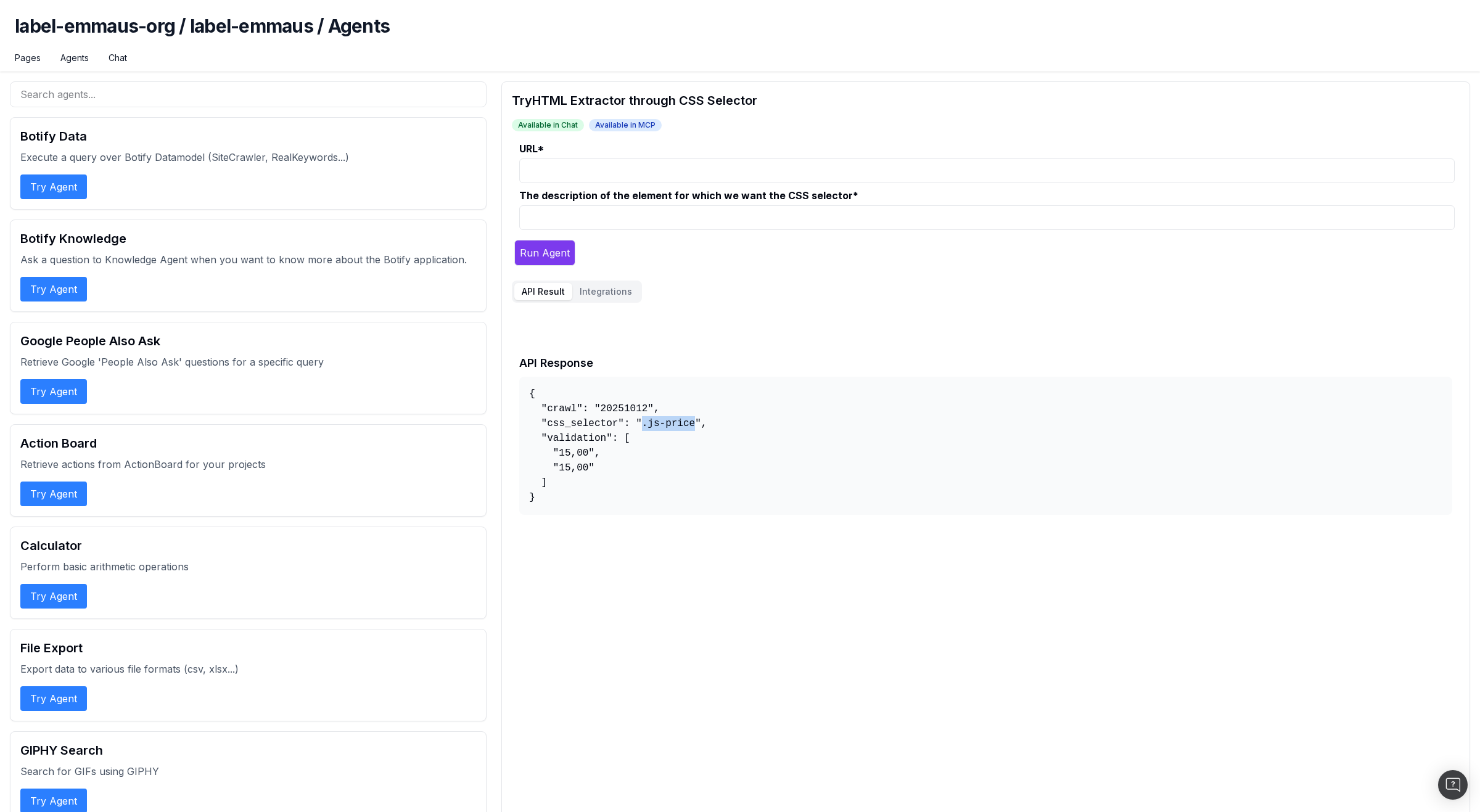
copy pre ".js-price"
click at [724, 179] on input "URL *" at bounding box center [987, 171] width 935 height 24
paste input "body > div.main-container > div.main > div.main-content > div.product-view > di…"
type input "body > div.main-container > div.main > div.main-content > div.product-view > di…"
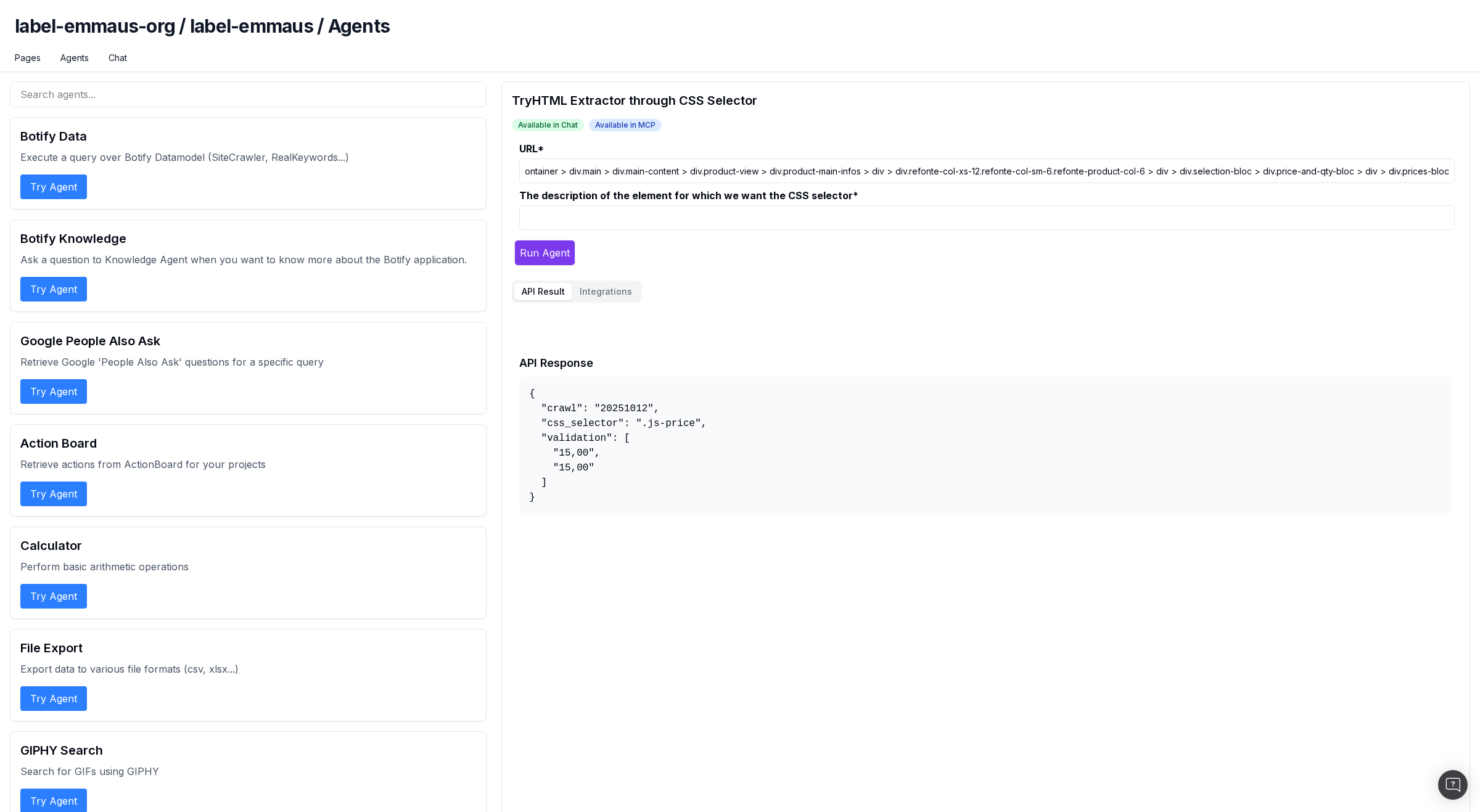
click at [724, 179] on input "body > div.main-container > div.main > div.main-content > div.product-view > di…" at bounding box center [987, 171] width 935 height 24
click at [727, 173] on input "body > div.main-container > div.main > div.main-content > div.product-view > di…" at bounding box center [987, 171] width 935 height 24
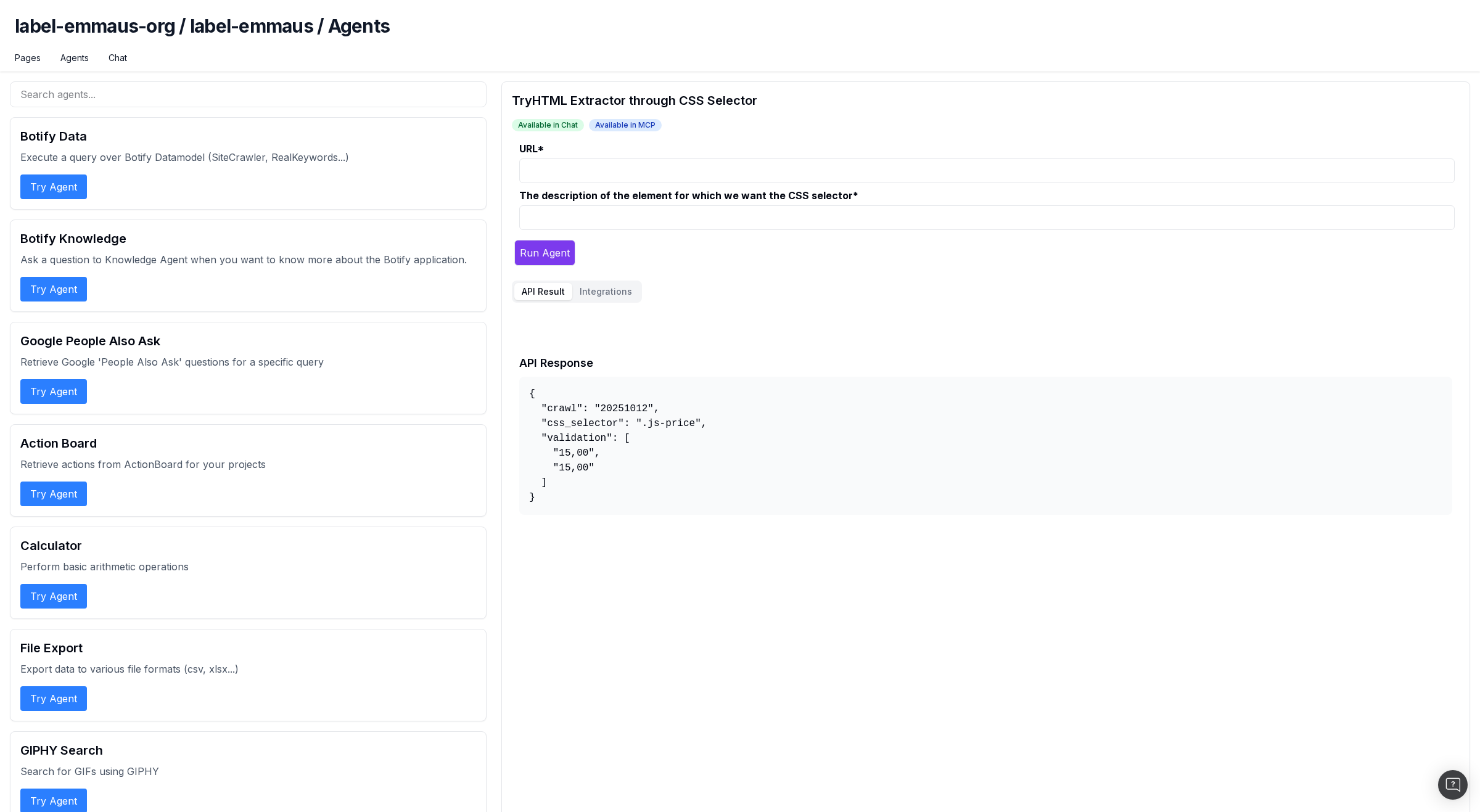
scroll to position [0, 0]
click at [749, 309] on div "API Result Integrations API Response { "crawl": "20251012", "css_selector": ".j…" at bounding box center [986, 401] width 948 height 242
